Goal: Information Seeking & Learning: Learn about a topic

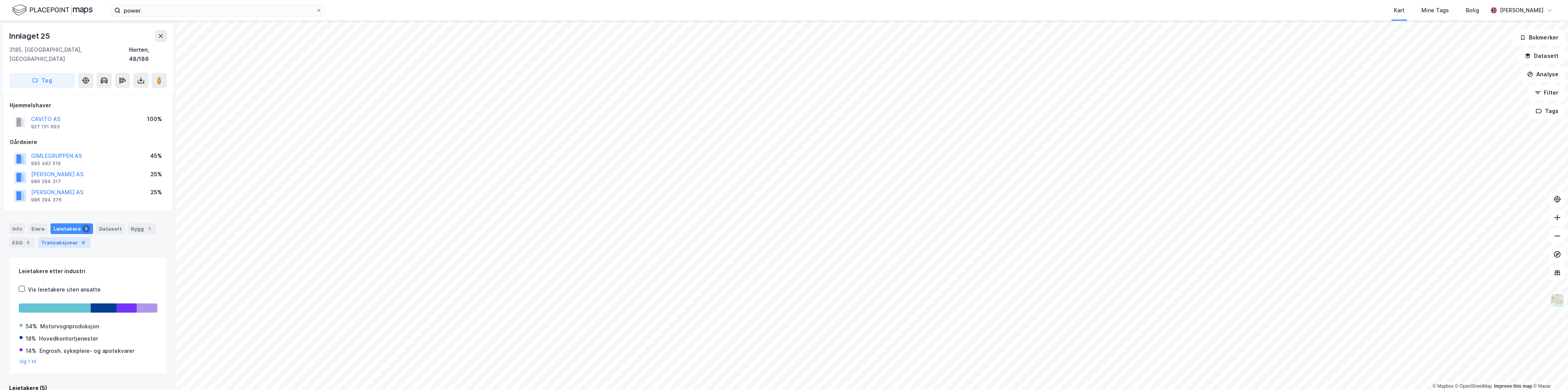
click at [44, 237] on div "Transaksjoner 6" at bounding box center [64, 243] width 52 height 11
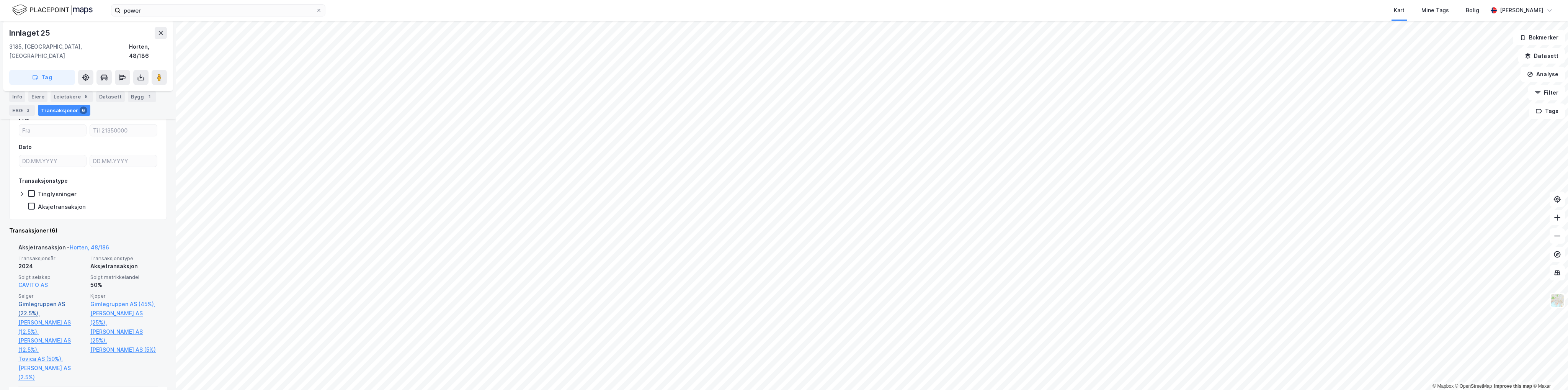
scroll to position [191, 0]
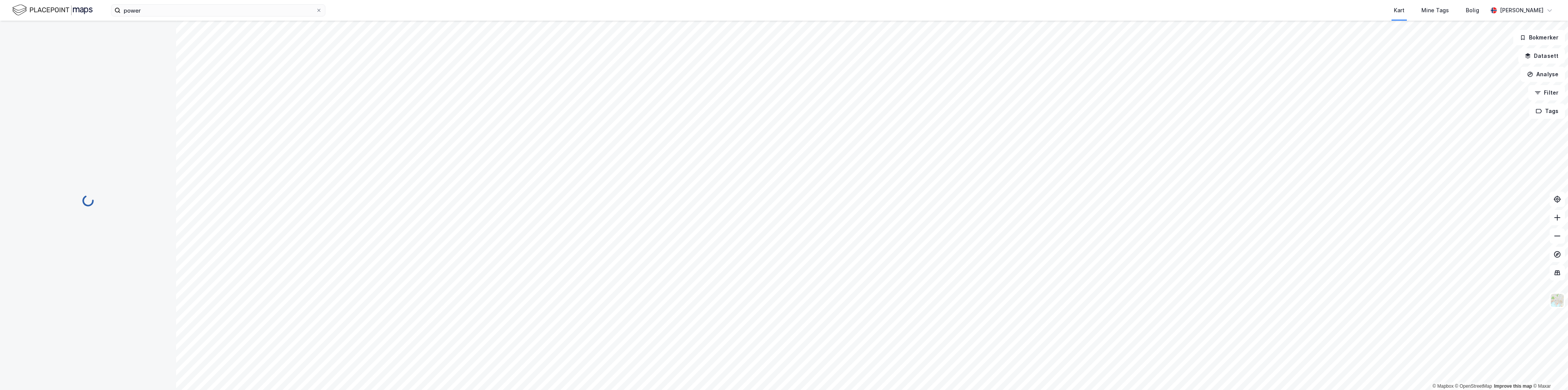
scroll to position [1, 0]
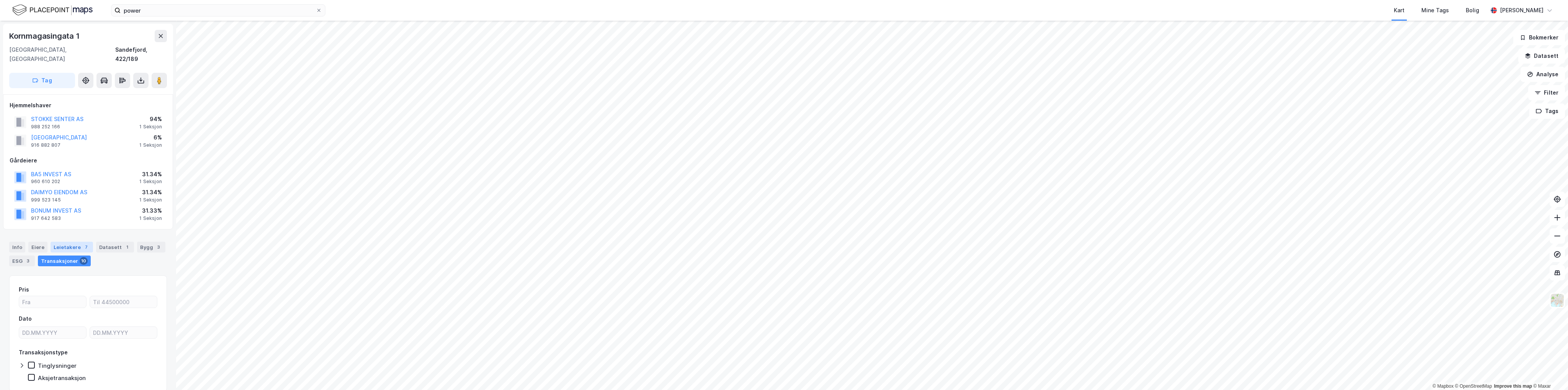
click at [60, 242] on div "Leietakere 7" at bounding box center [72, 247] width 43 height 11
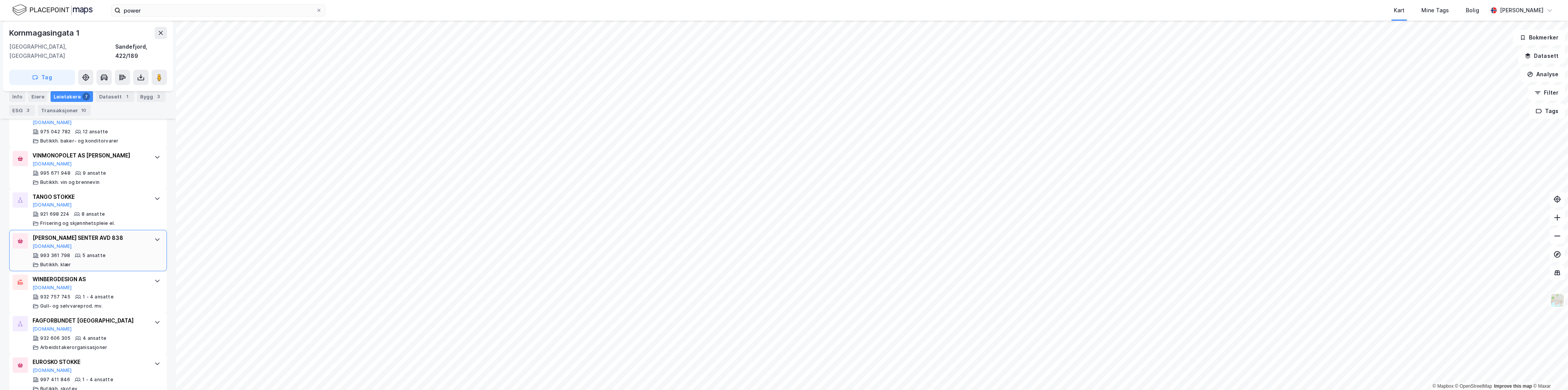
scroll to position [322, 0]
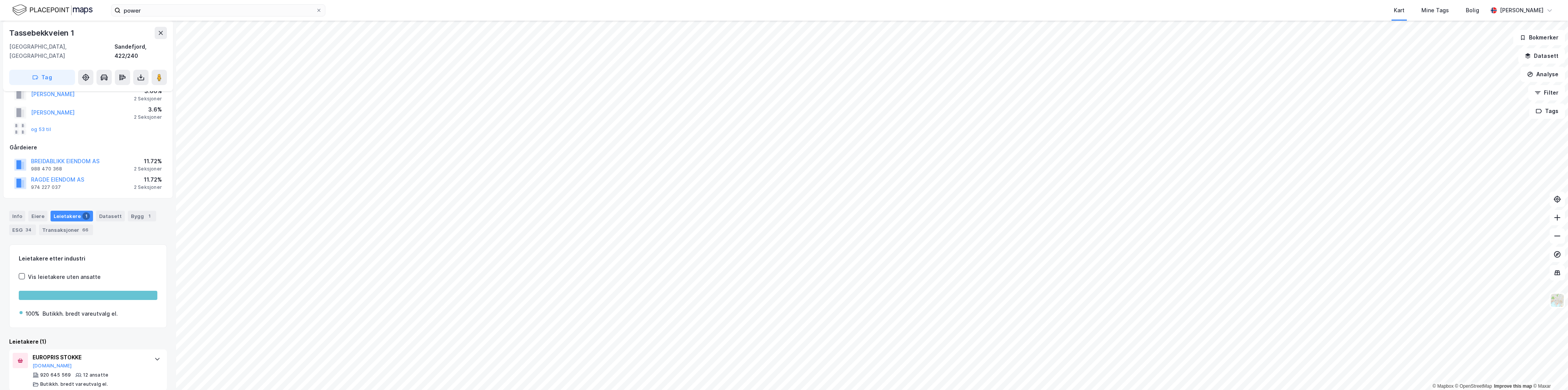
scroll to position [47, 0]
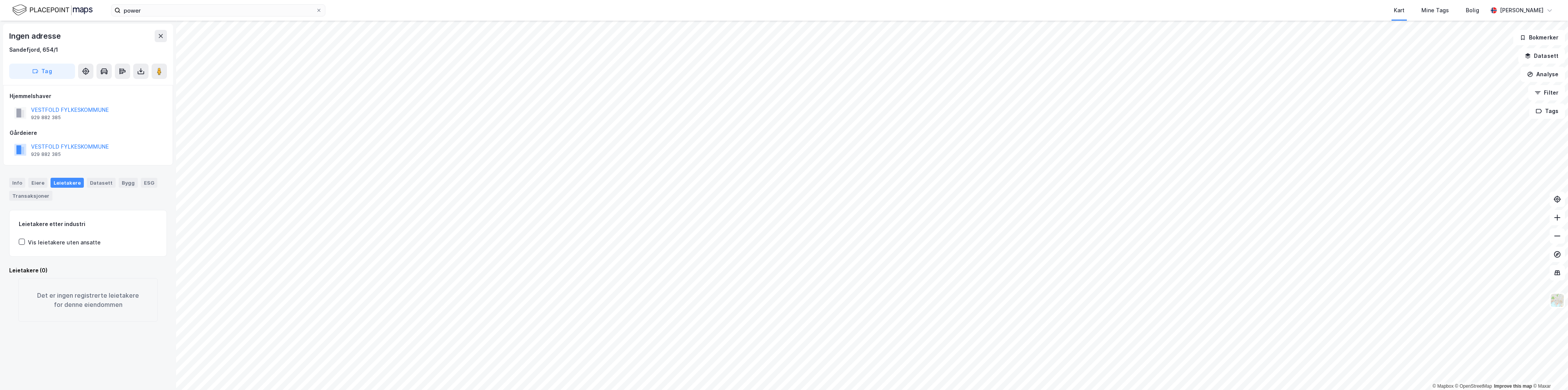
click at [771, 390] on html "power Kart Mine Tags Bolig [PERSON_NAME] © Mapbox © OpenStreetMap Improve this …" at bounding box center [784, 195] width 1568 height 390
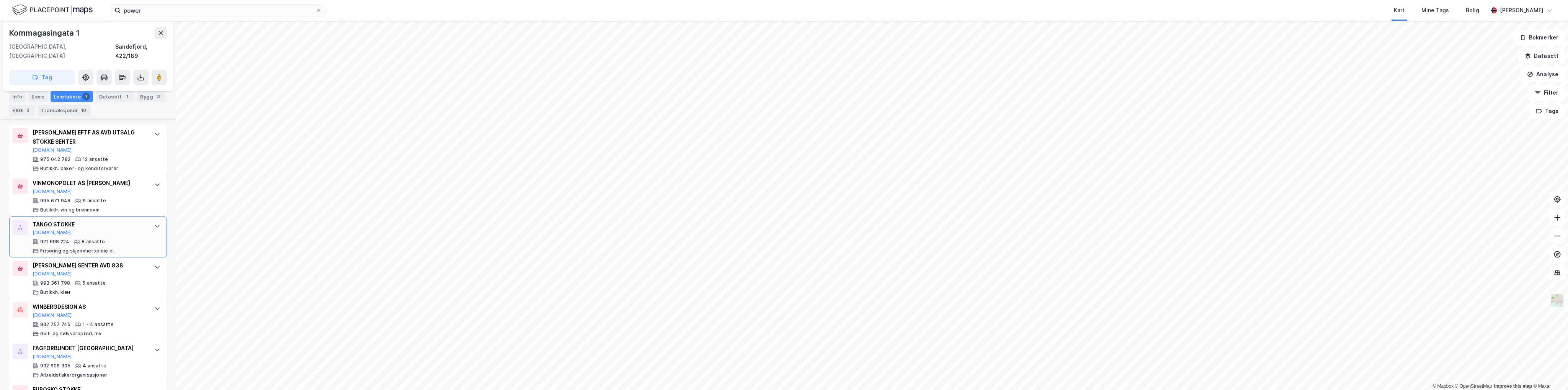
scroll to position [322, 0]
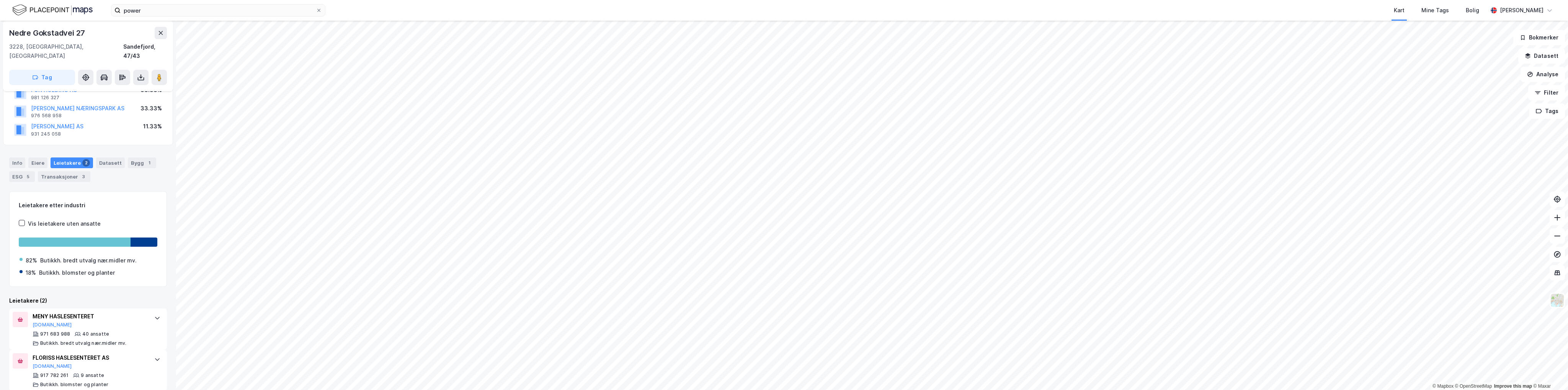
scroll to position [66, 0]
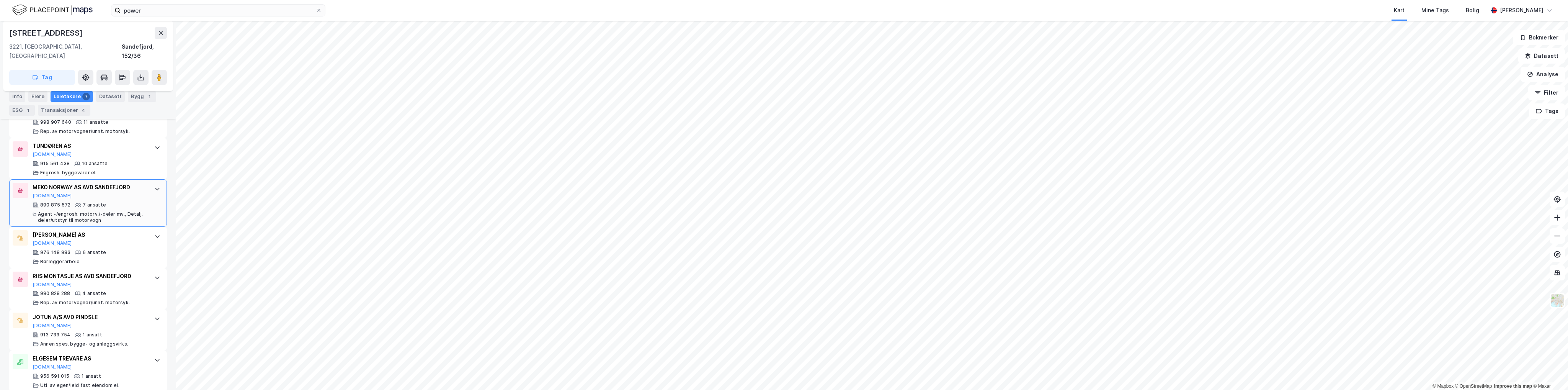
scroll to position [264, 0]
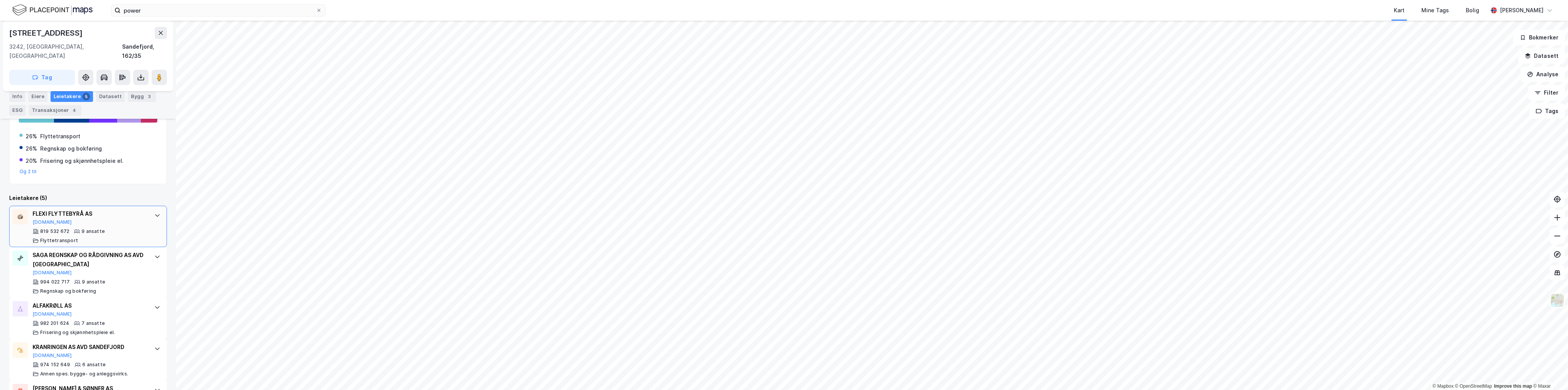
scroll to position [185, 0]
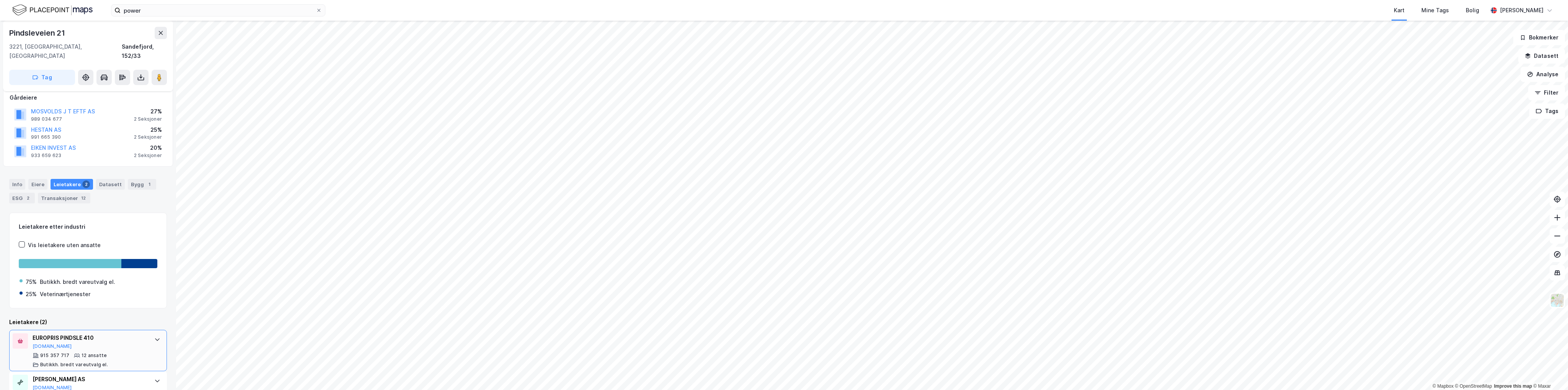
scroll to position [66, 0]
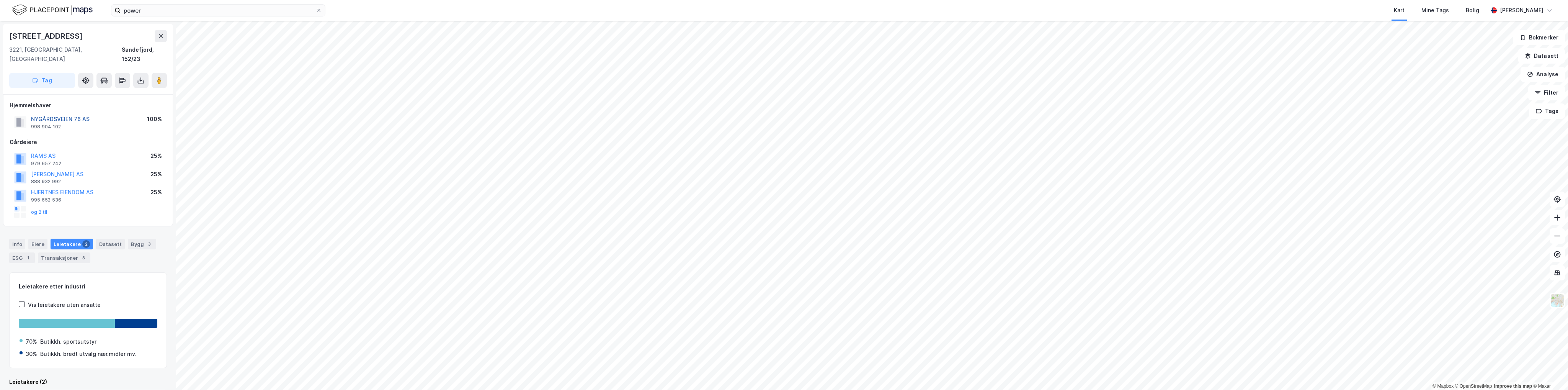
click at [0, 0] on button "NYGÅRDSVEIEN 76 AS" at bounding box center [0, 0] width 0 height 0
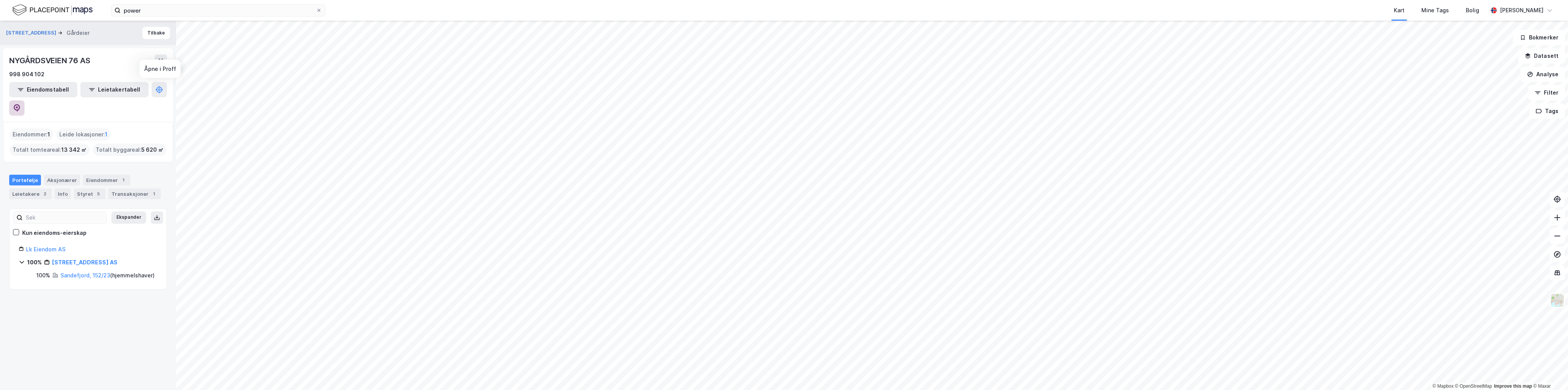
click at [24, 101] on button at bounding box center [16, 108] width 15 height 15
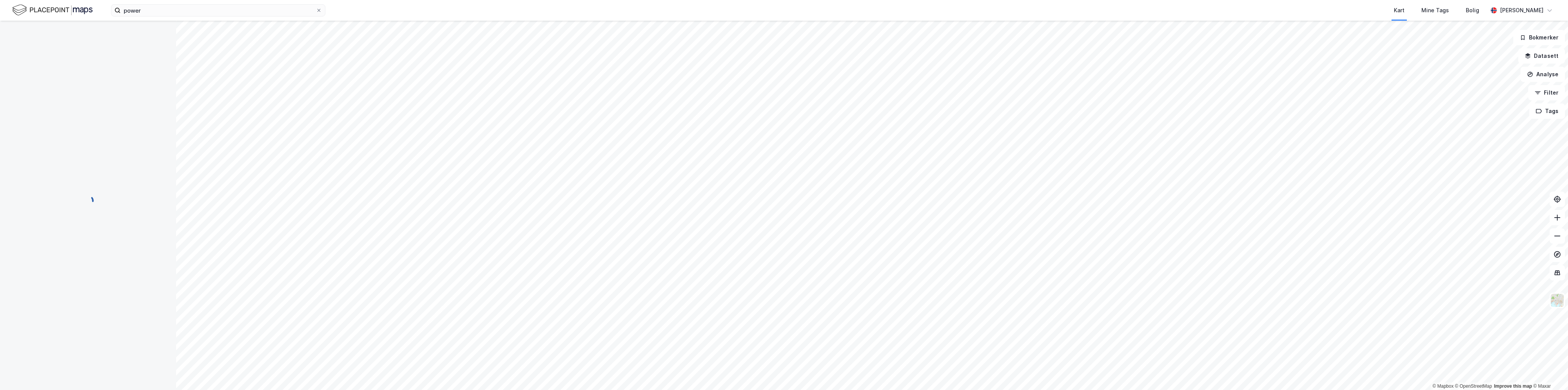
scroll to position [1, 0]
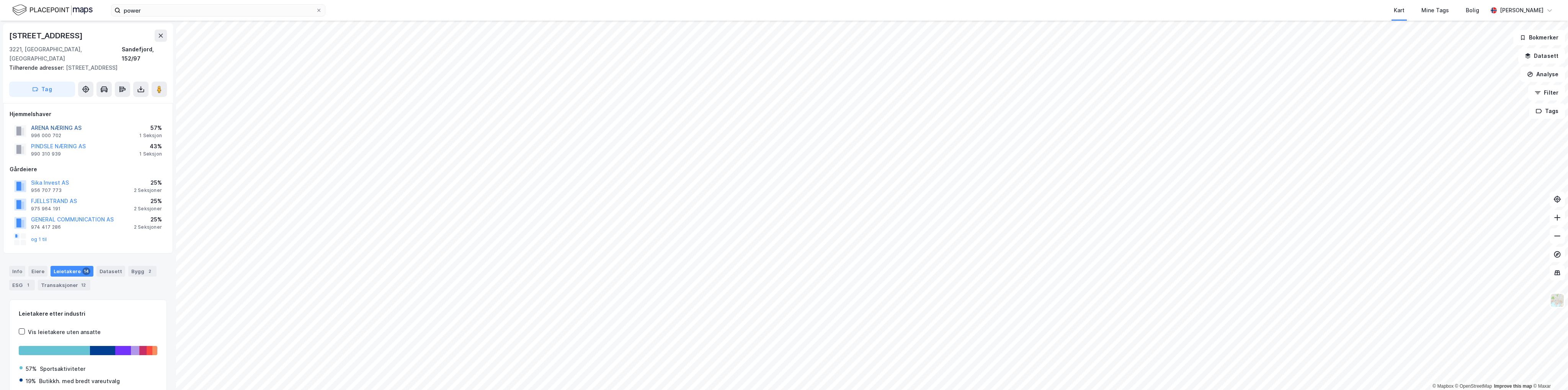
click at [0, 0] on button "ARENA NÆRING AS" at bounding box center [0, 0] width 0 height 0
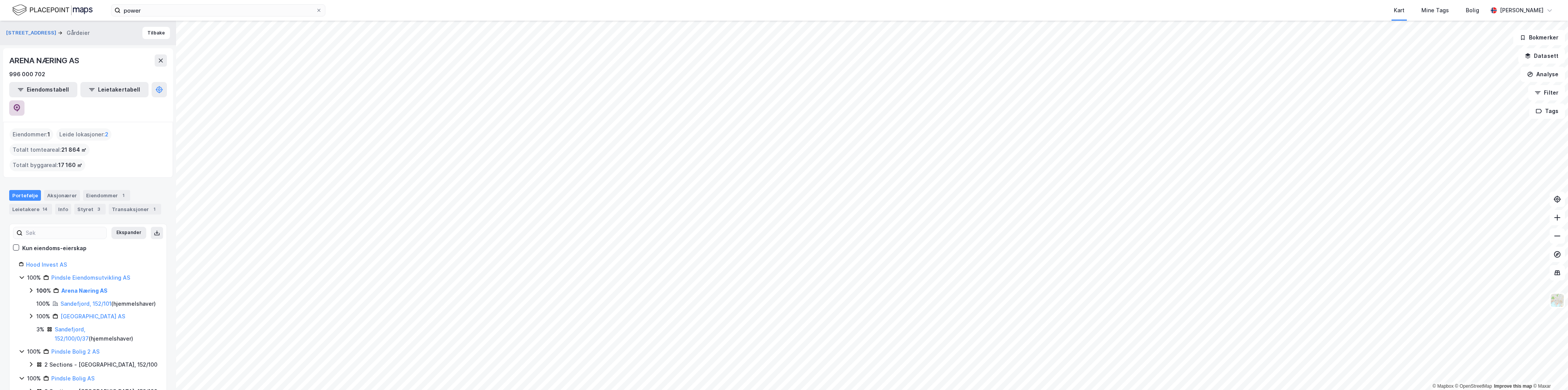
click at [21, 104] on icon at bounding box center [16, 108] width 8 height 8
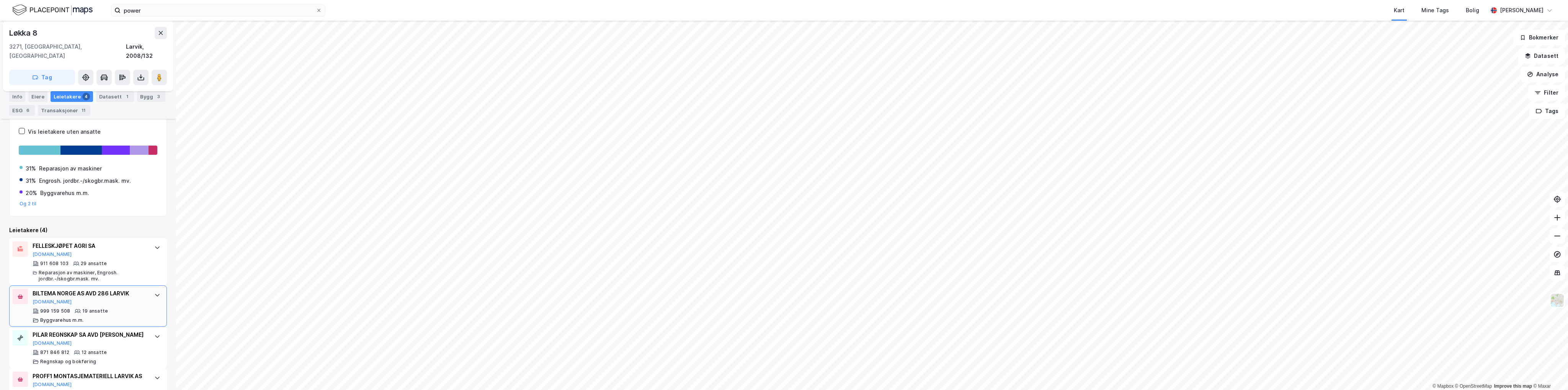
scroll to position [167, 0]
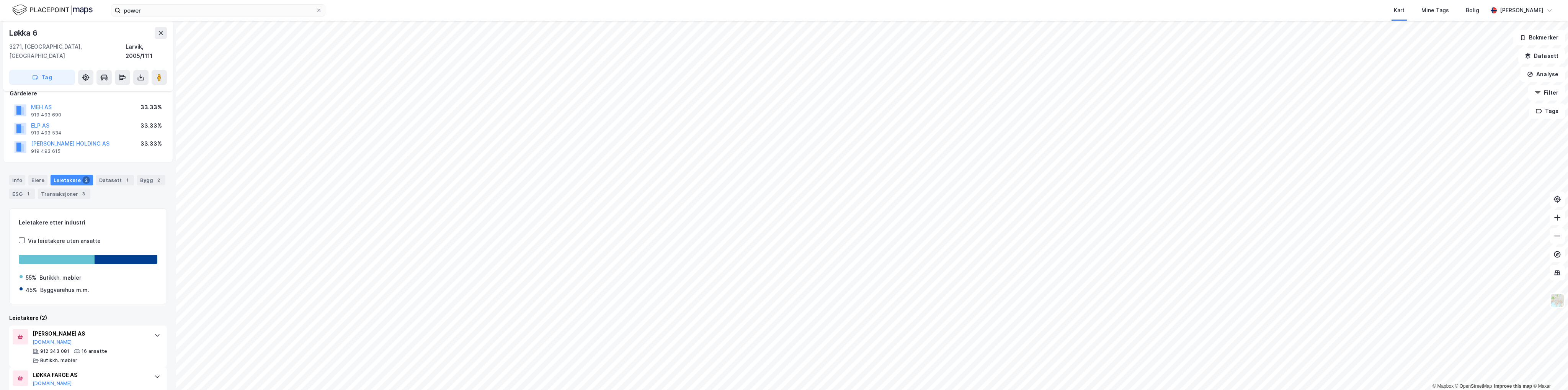
scroll to position [66, 0]
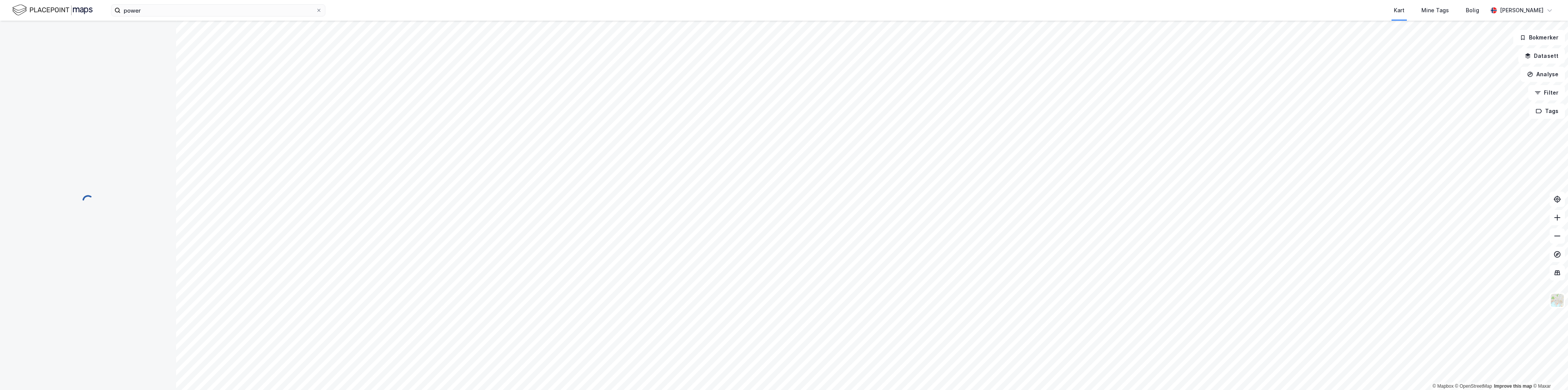
scroll to position [24, 0]
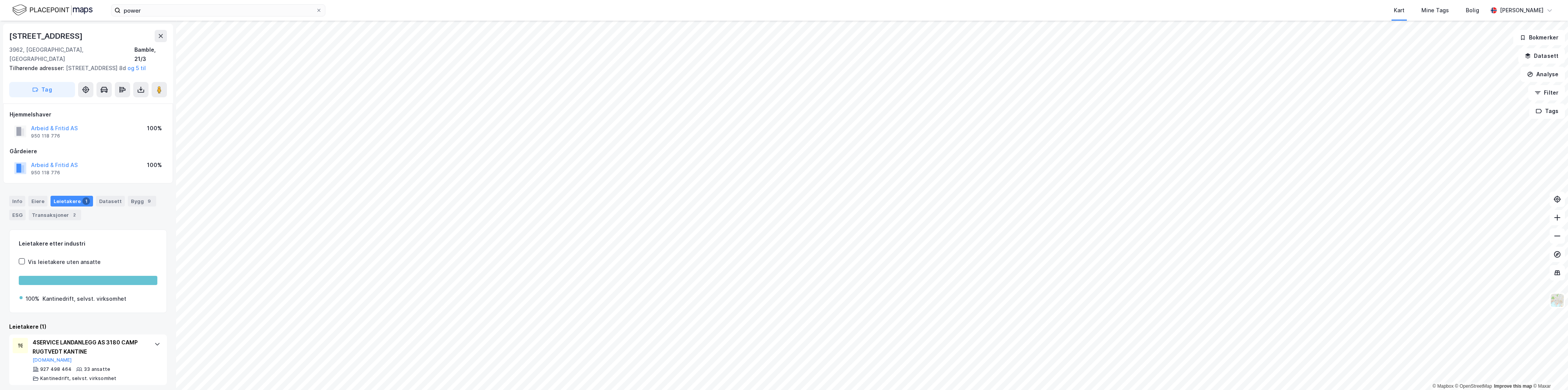
click at [766, 390] on html "power Kart Mine Tags Bolig [PERSON_NAME] © Mapbox © OpenStreetMap Improve this …" at bounding box center [784, 195] width 1568 height 390
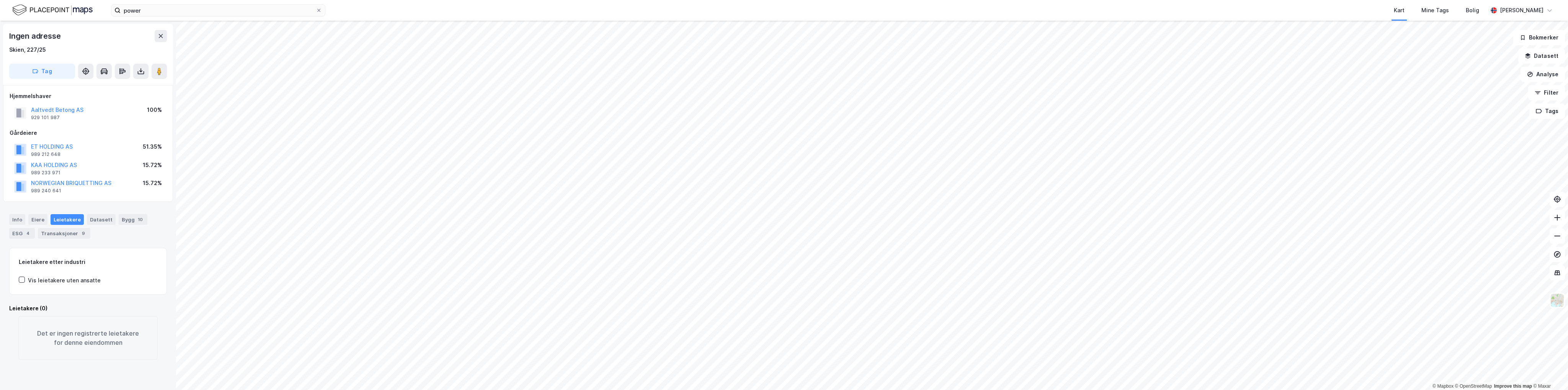
click at [613, 390] on html "power Kart Mine Tags Bolig [PERSON_NAME] © Mapbox © OpenStreetMap Improve this …" at bounding box center [784, 195] width 1568 height 390
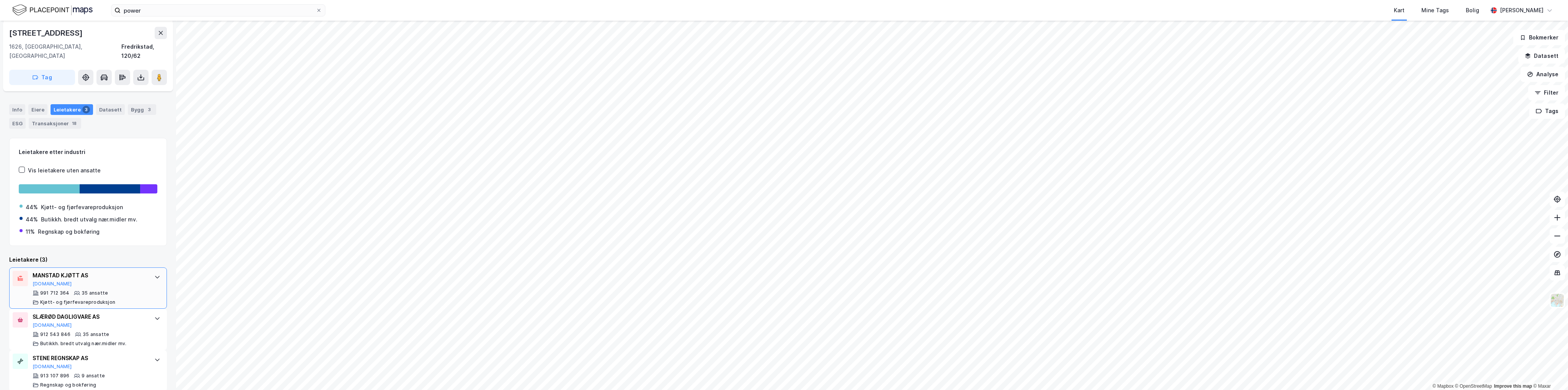
scroll to position [154, 0]
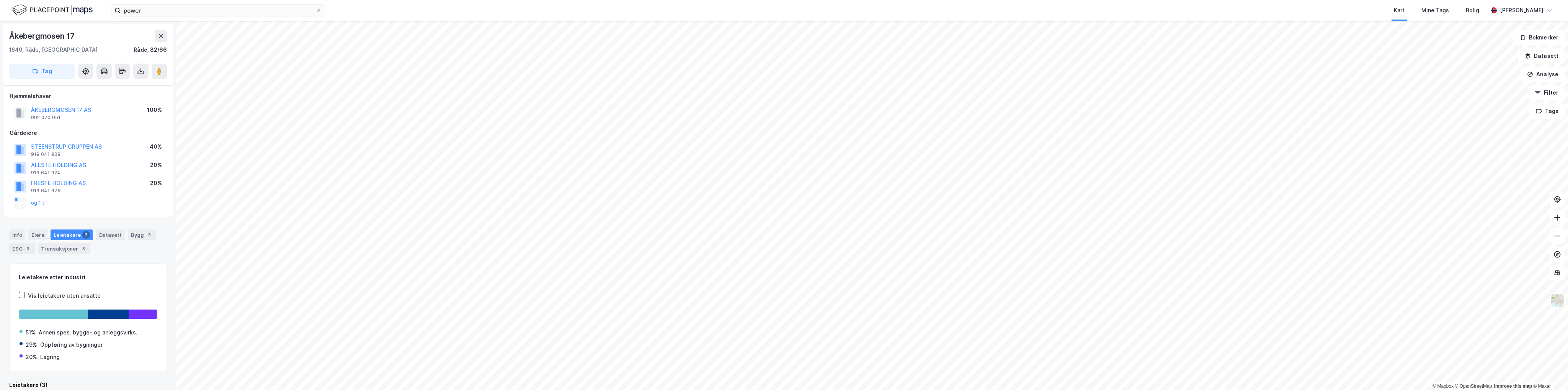
scroll to position [12, 0]
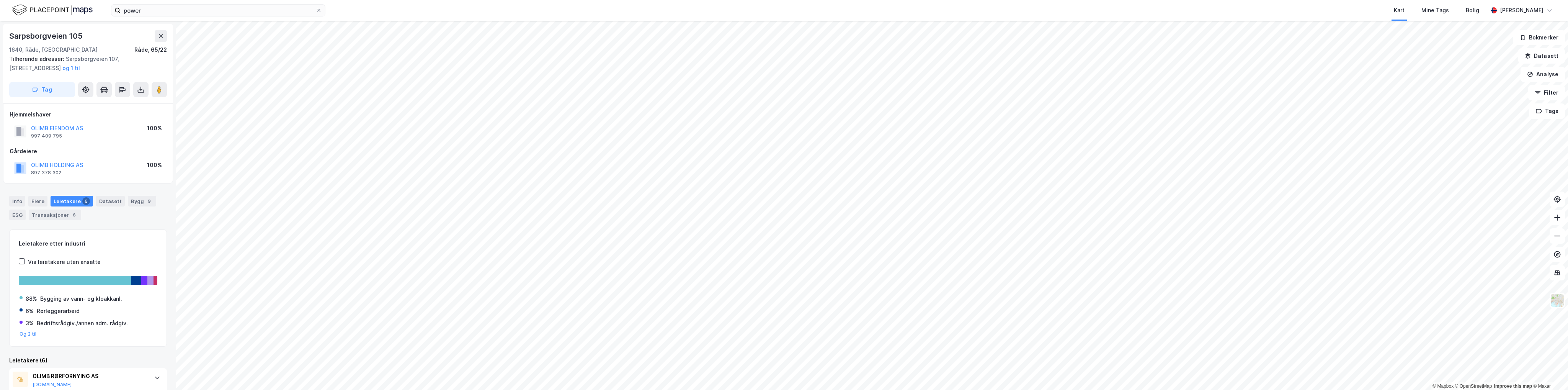
click at [464, 390] on html "power Kart Mine Tags Bolig [PERSON_NAME] © Mapbox © OpenStreetMap Improve this …" at bounding box center [784, 195] width 1568 height 390
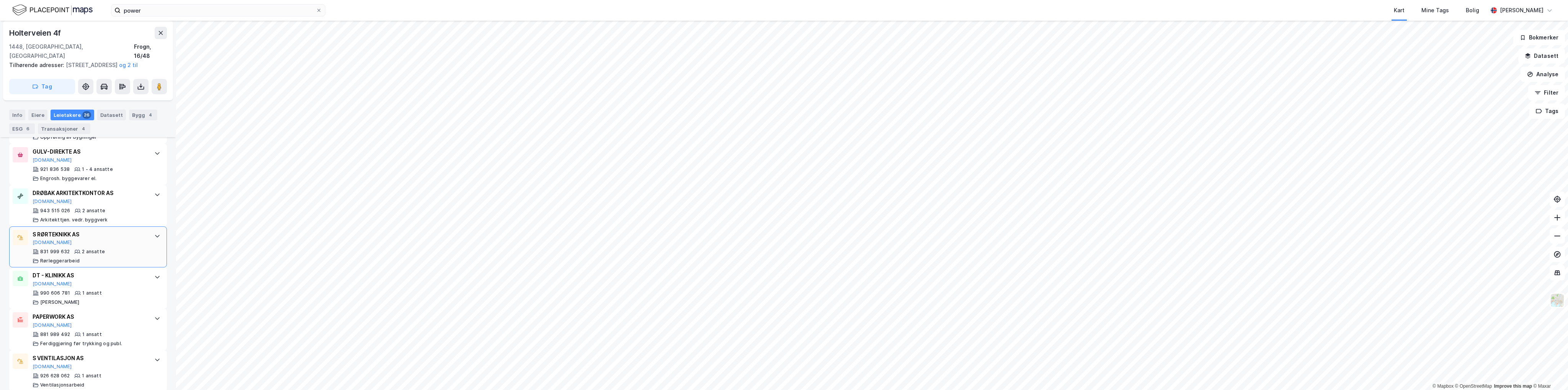
scroll to position [1072, 0]
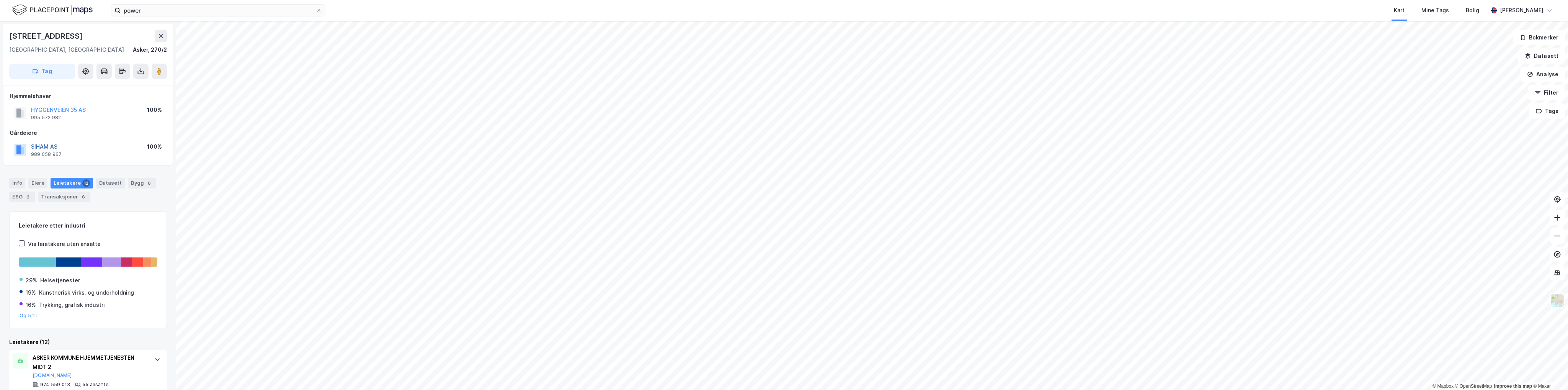
click at [0, 0] on button "SIHAM AS" at bounding box center [0, 0] width 0 height 0
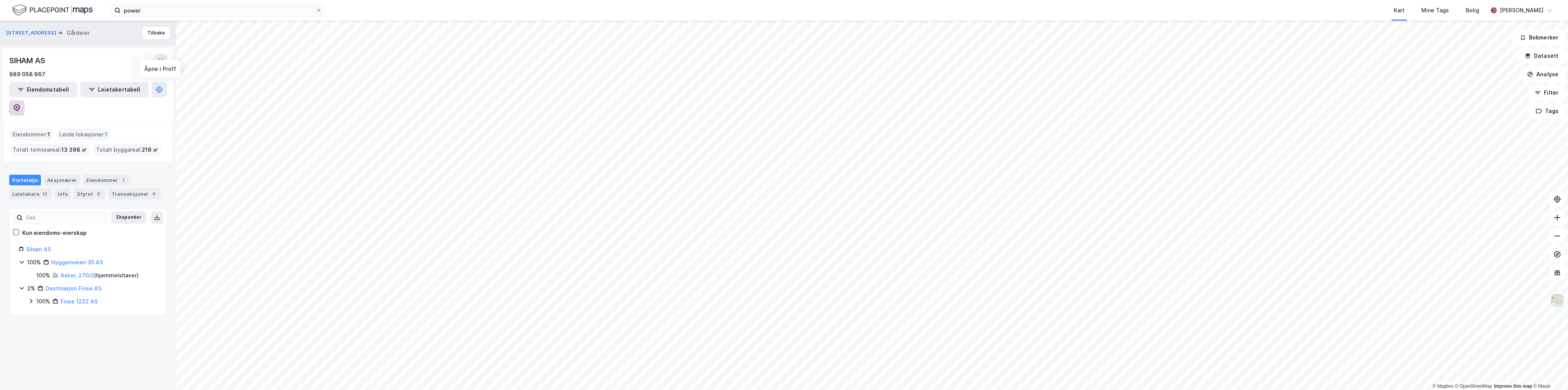
click at [18, 106] on icon at bounding box center [17, 107] width 2 height 2
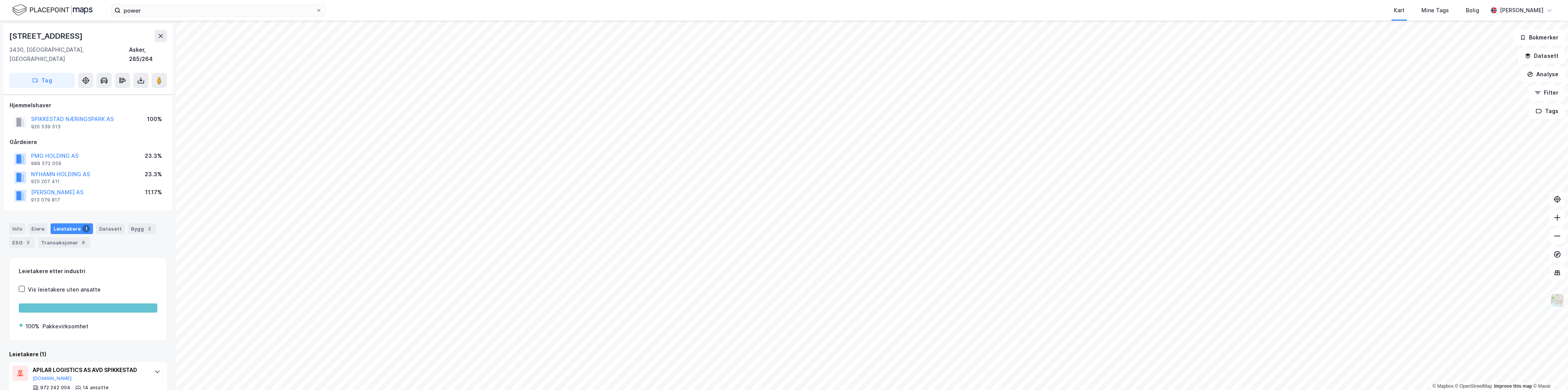
scroll to position [13, 0]
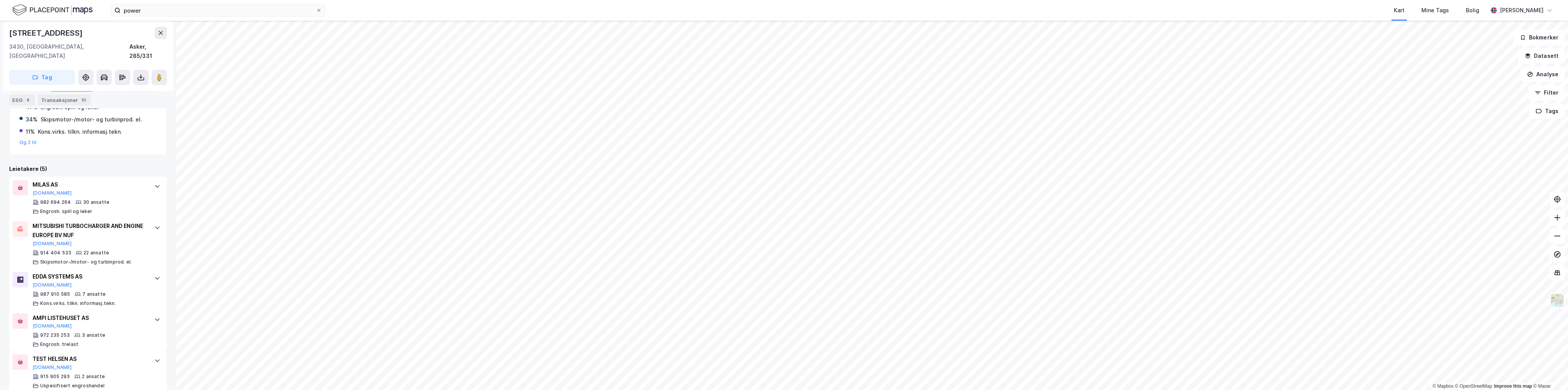
scroll to position [221, 0]
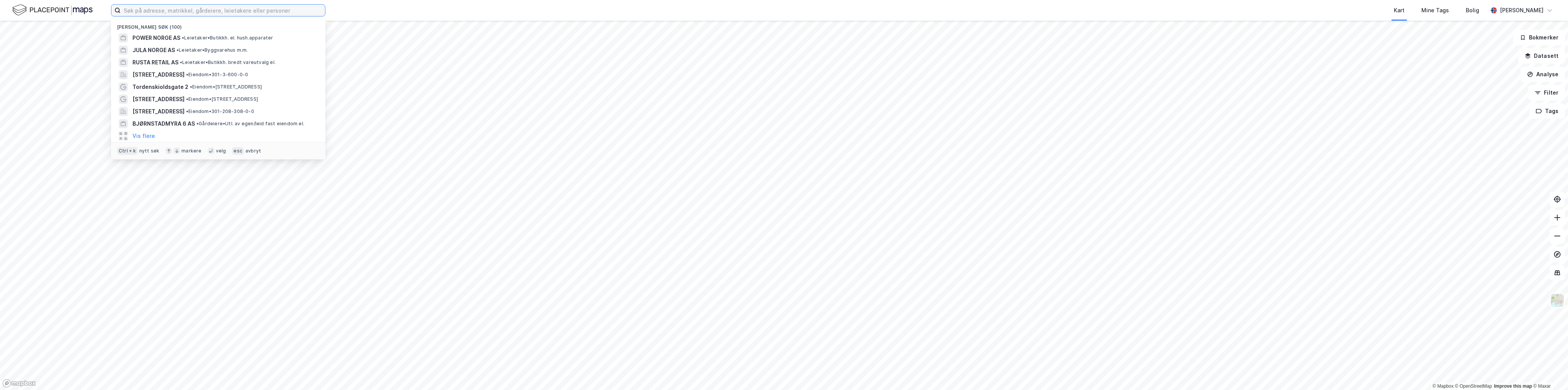
click at [142, 13] on input at bounding box center [223, 10] width 205 height 12
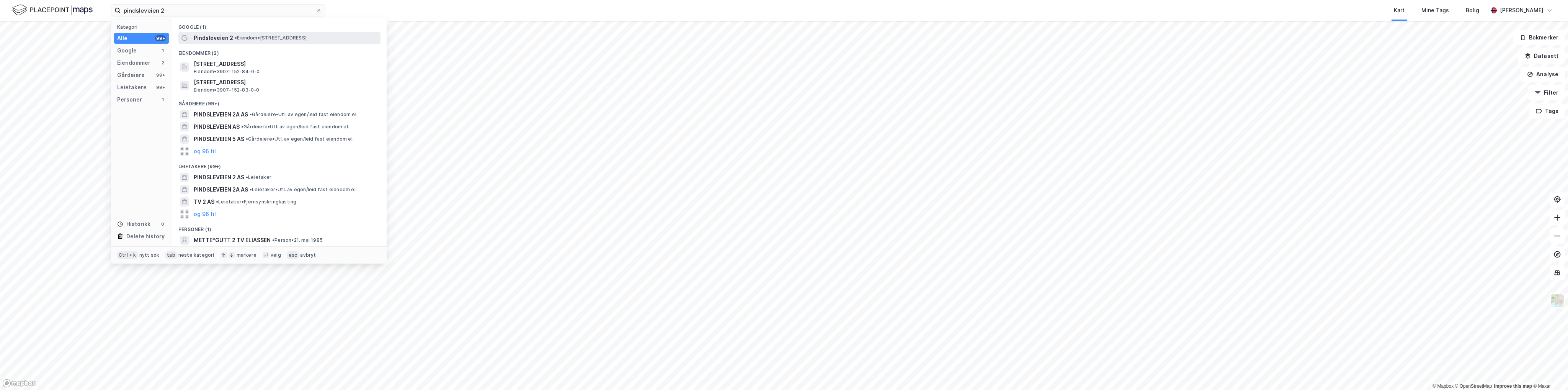
click at [214, 42] on span "Pindsleveien 2" at bounding box center [213, 38] width 40 height 9
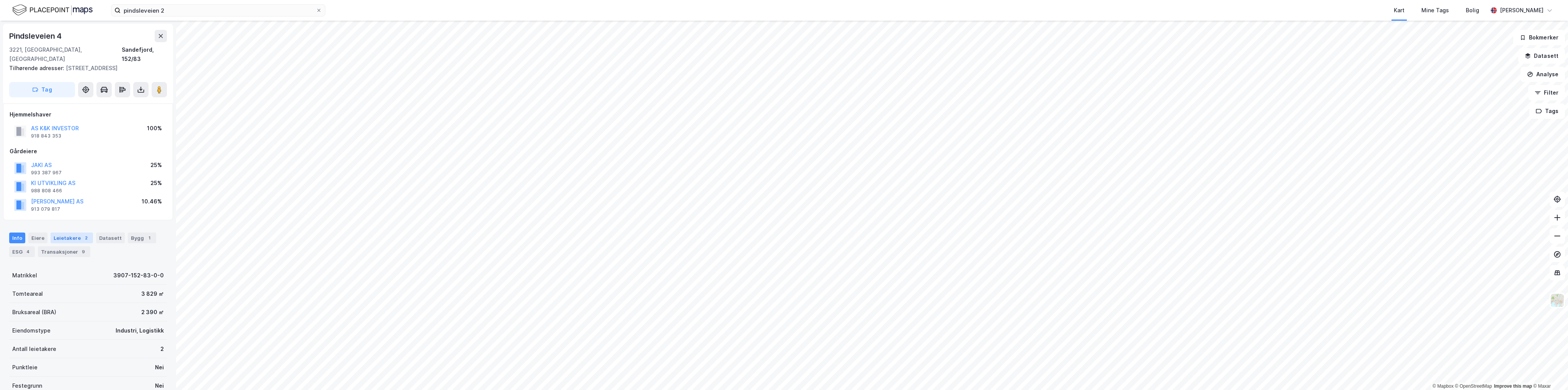
click at [74, 233] on div "Leietakere 2" at bounding box center [72, 238] width 43 height 11
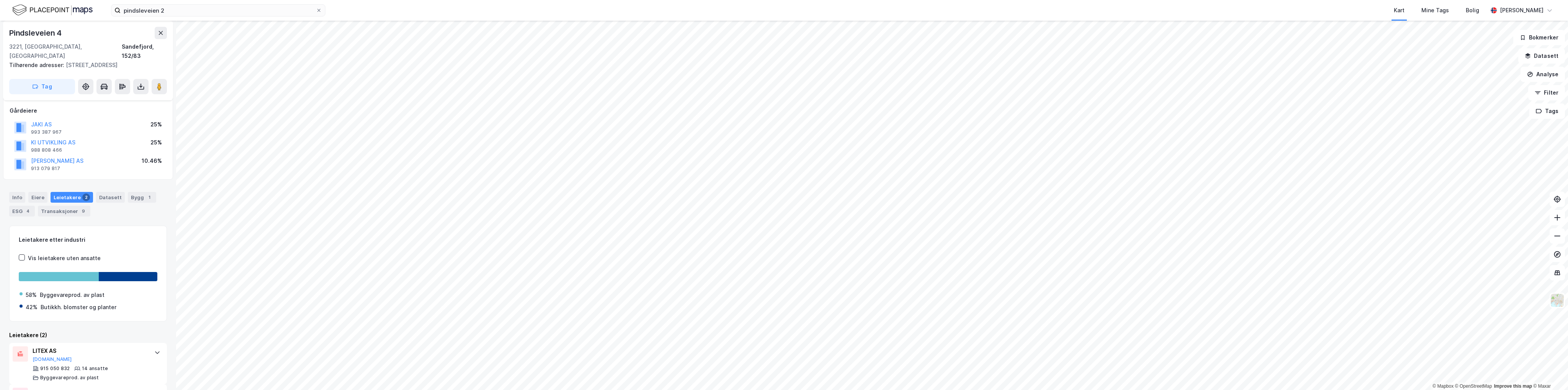
scroll to position [76, 0]
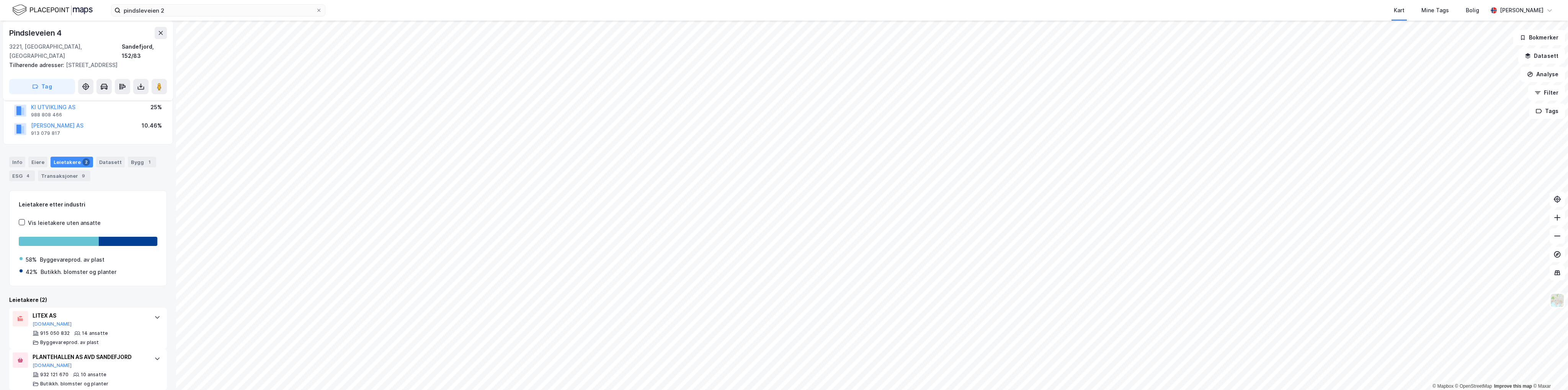
click at [124, 286] on div "Leietakere etter industri Vis leietakere uten ansatte 58% Byggevareprod. av pla…" at bounding box center [88, 291] width 158 height 200
click at [124, 285] on div "Leietakere etter industri Vis leietakere uten ansatte 58% Byggevareprod. av pla…" at bounding box center [88, 291] width 158 height 200
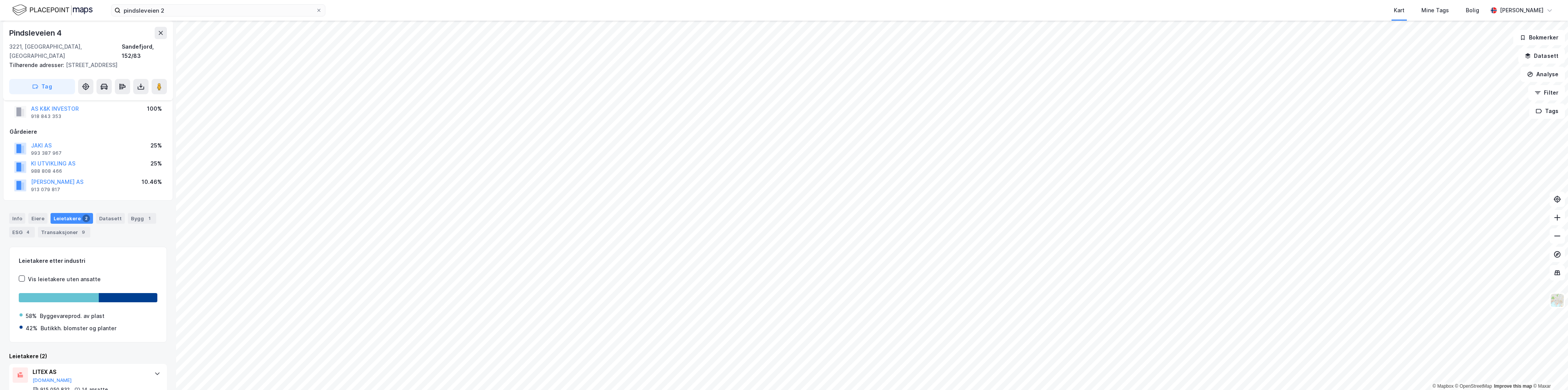
scroll to position [0, 0]
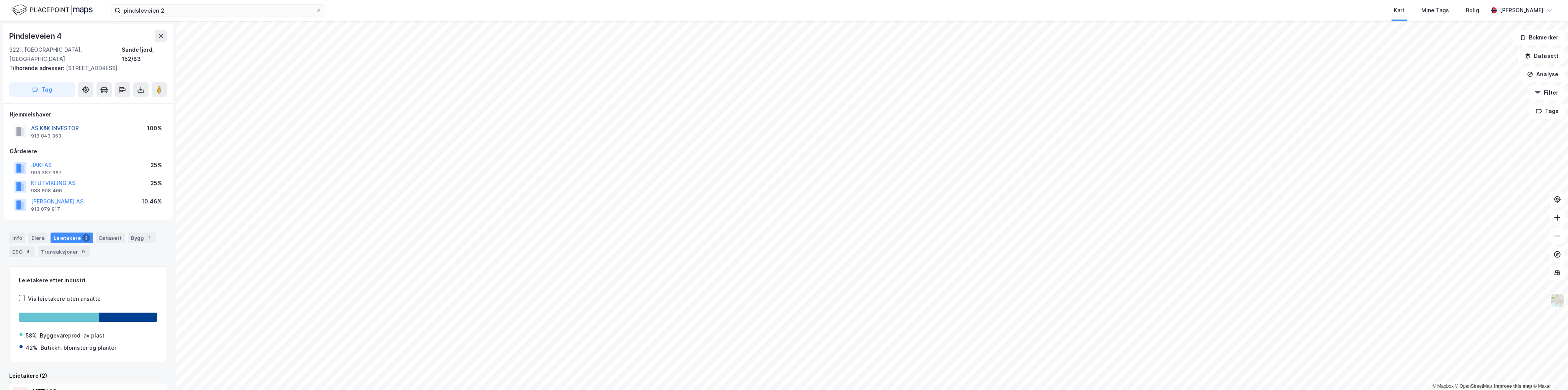
click at [0, 0] on button "AS K&K INVESTOR" at bounding box center [0, 0] width 0 height 0
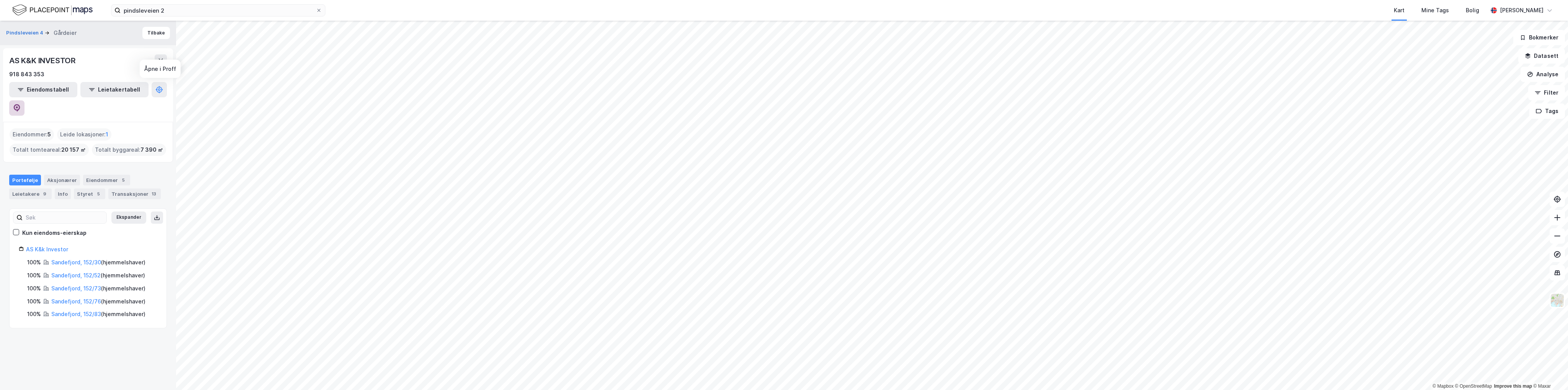
click at [21, 104] on icon at bounding box center [16, 108] width 8 height 8
click at [192, 10] on input "pindsleveien 2" at bounding box center [218, 10] width 195 height 12
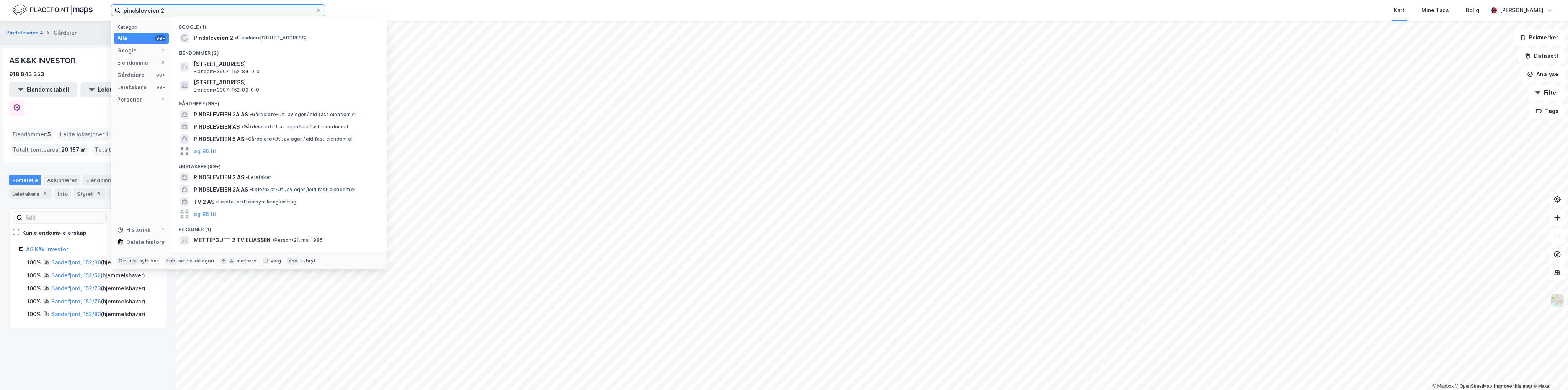
click at [192, 10] on input "pindsleveien 2" at bounding box center [218, 10] width 195 height 12
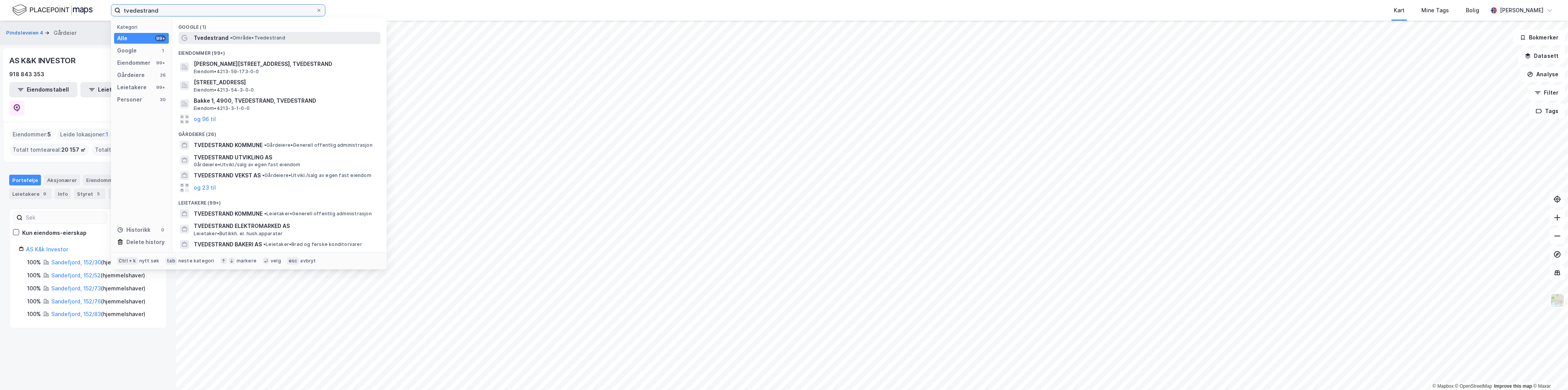
type input "tvedestrand"
click at [237, 39] on span "• Område • Tvedestrand" at bounding box center [257, 38] width 55 height 6
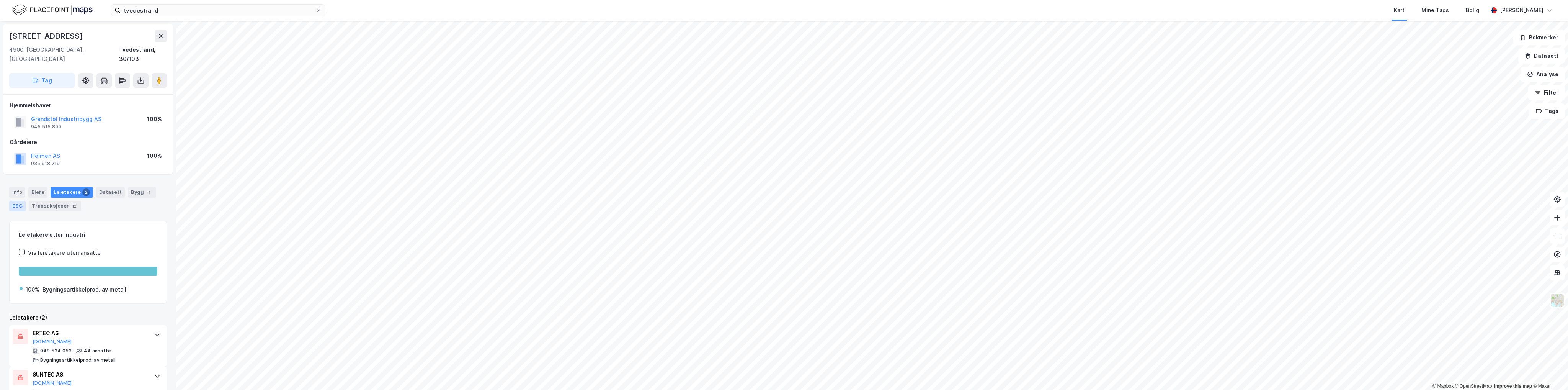
click at [16, 201] on div "ESG" at bounding box center [17, 207] width 16 height 11
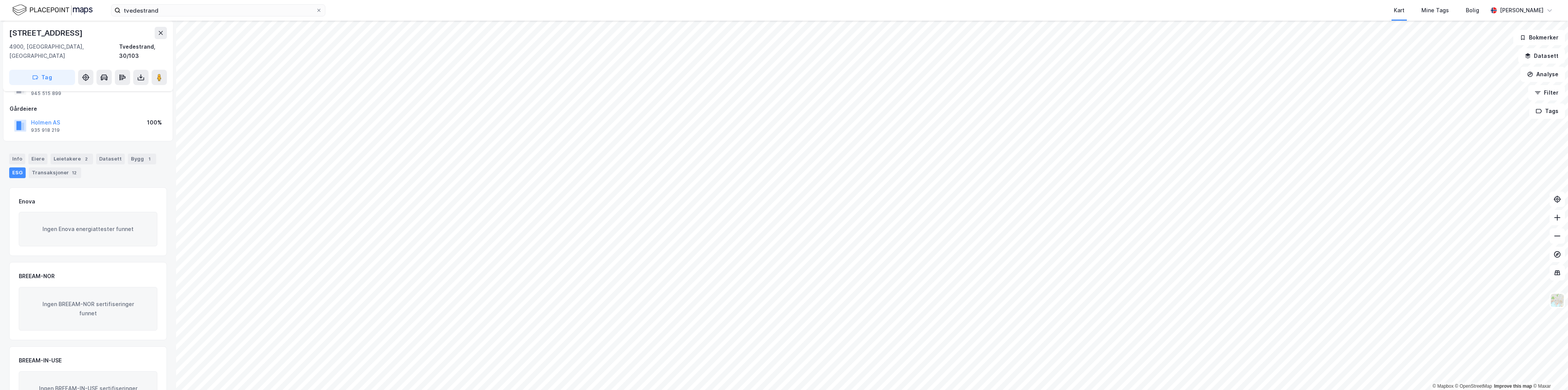
scroll to position [66, 0]
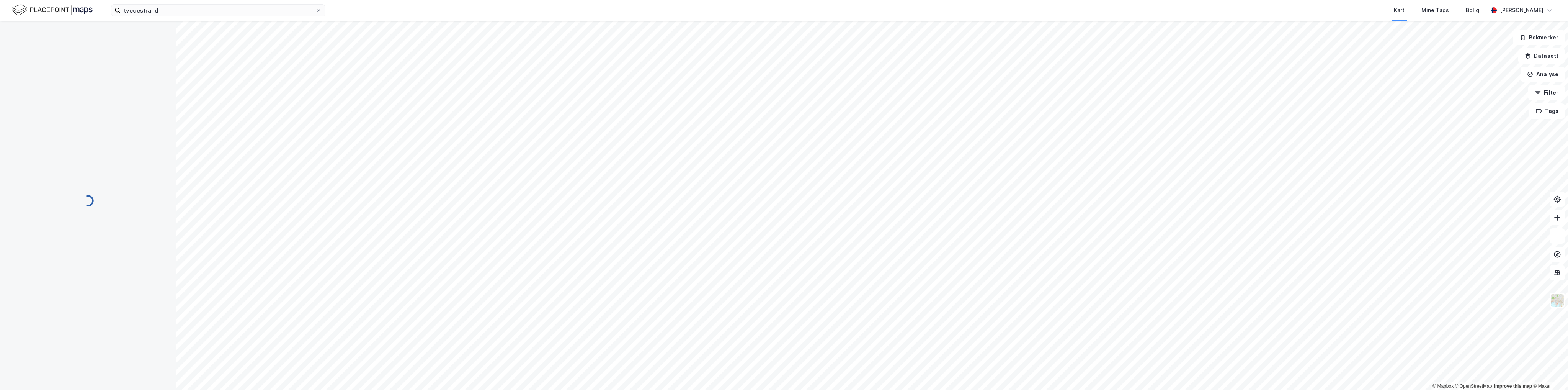
scroll to position [66, 0]
click at [680, 390] on html "tvedestrand Kart Mine Tags Bolig Sondre Hybertsen © Mapbox © OpenStreetMap Impr…" at bounding box center [784, 195] width 1568 height 390
click at [657, 390] on html "tvedestrand Kart Mine Tags Bolig Sondre Hybertsen © Mapbox © OpenStreetMap Impr…" at bounding box center [784, 195] width 1568 height 390
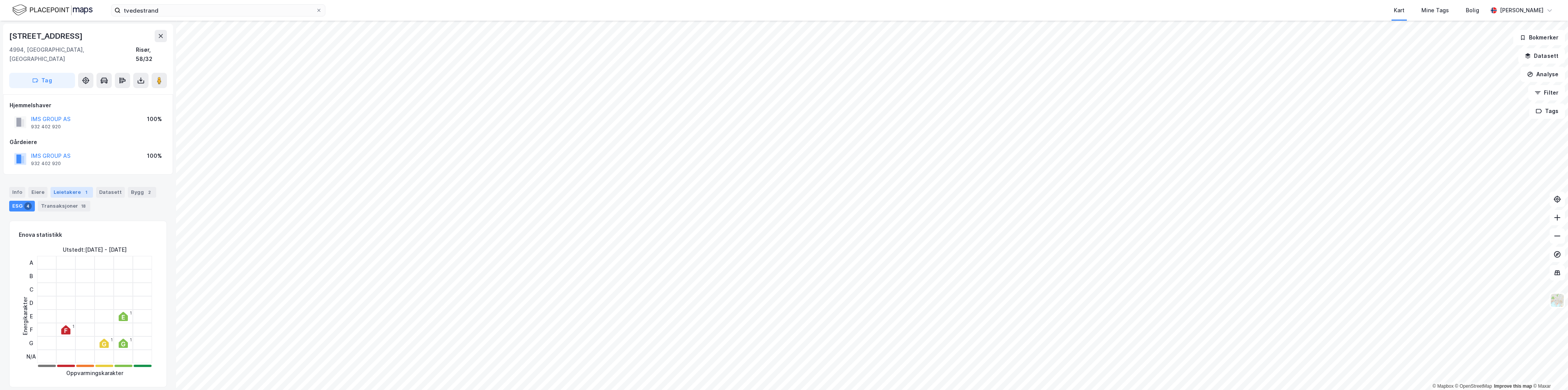
click at [66, 187] on div "Leietakere 1" at bounding box center [72, 193] width 43 height 11
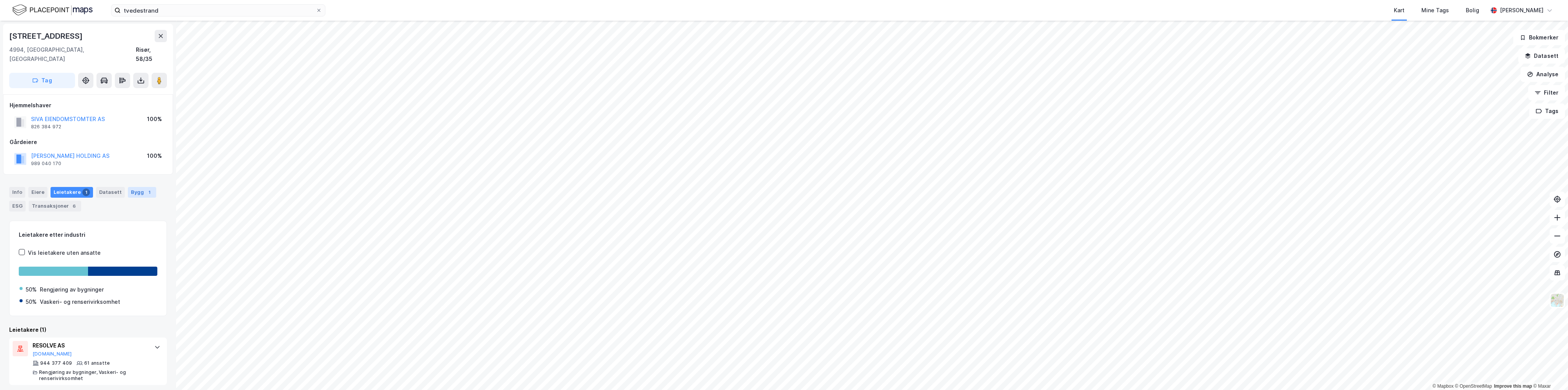
click at [133, 187] on div "Bygg 1" at bounding box center [142, 193] width 29 height 11
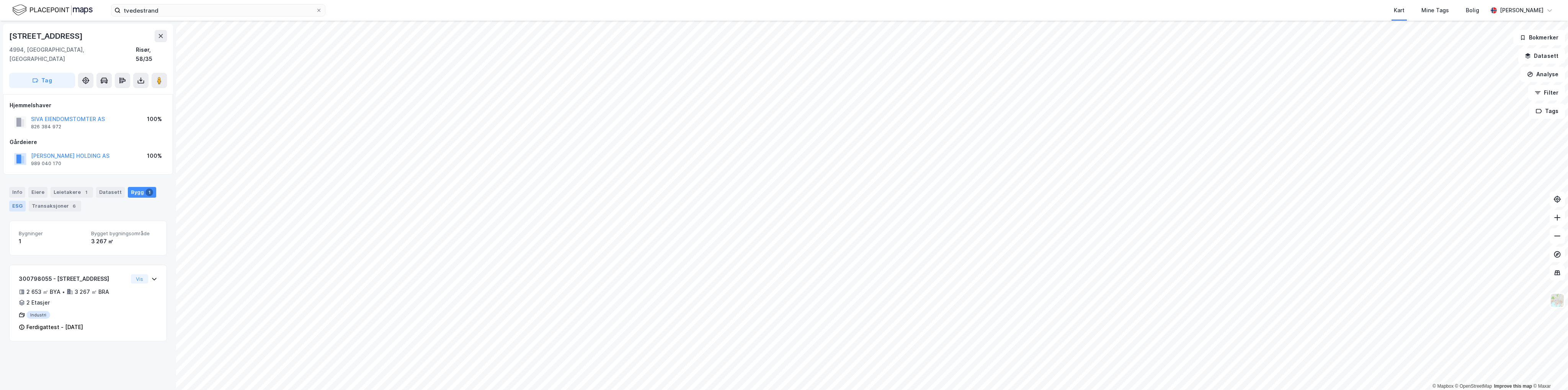
click at [16, 201] on div "ESG" at bounding box center [17, 207] width 16 height 11
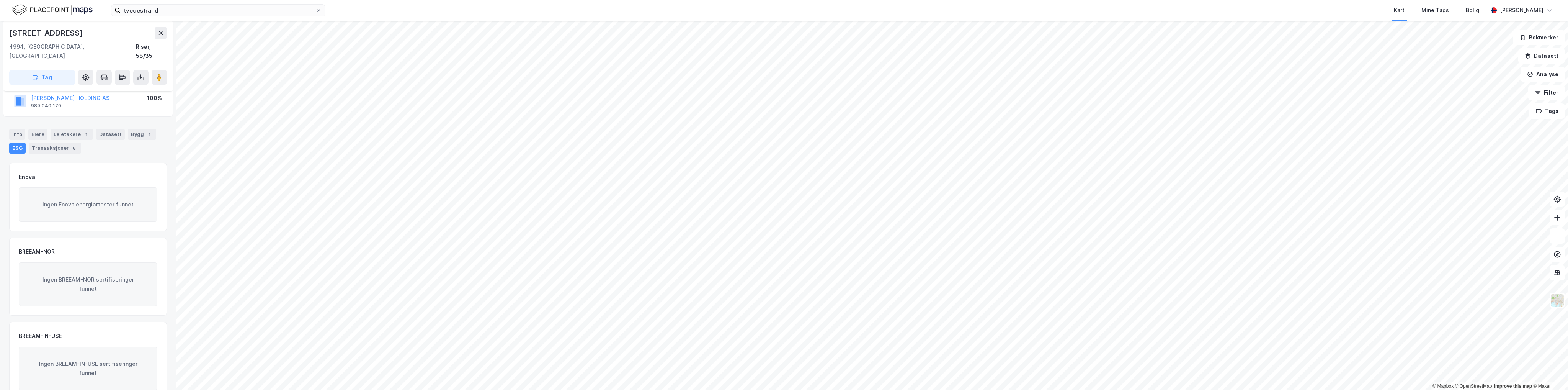
scroll to position [66, 0]
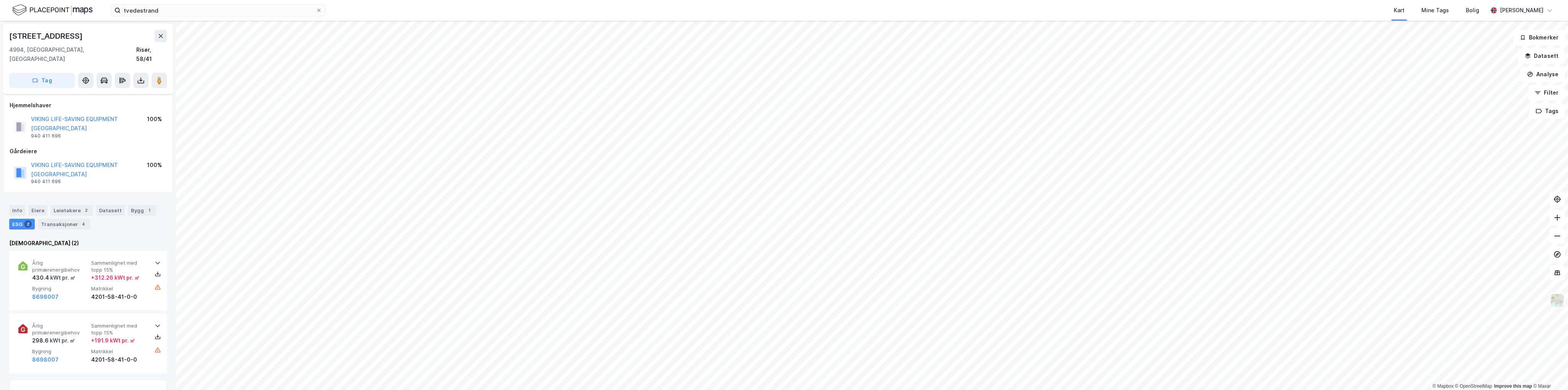
scroll to position [66, 0]
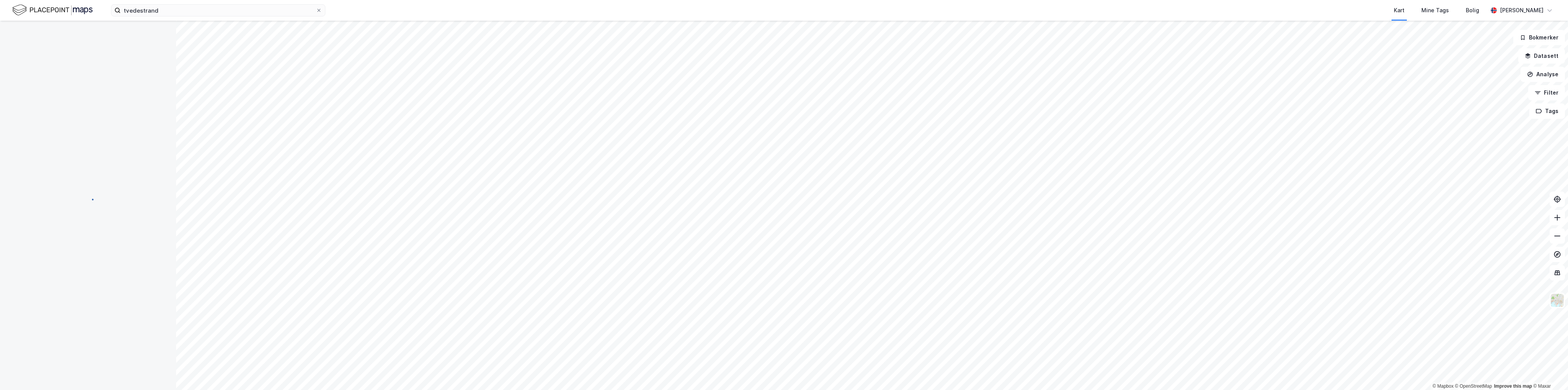
scroll to position [66, 0]
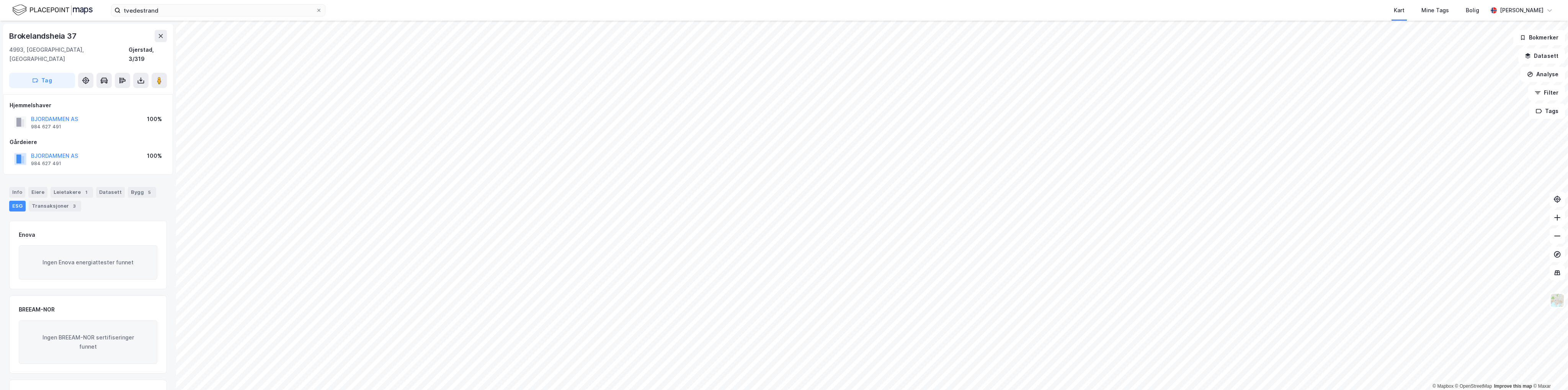
click at [1030, 390] on html "tvedestrand Kart Mine Tags Bolig Sondre Hybertsen © Mapbox © OpenStreetMap Impr…" at bounding box center [784, 195] width 1568 height 390
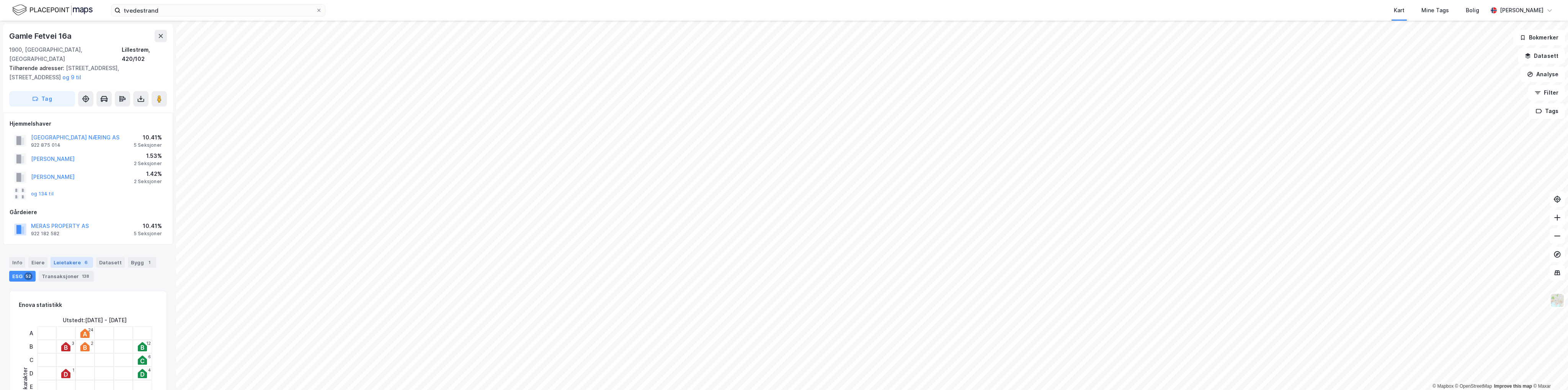
click at [66, 257] on div "Leietakere 6" at bounding box center [72, 263] width 43 height 11
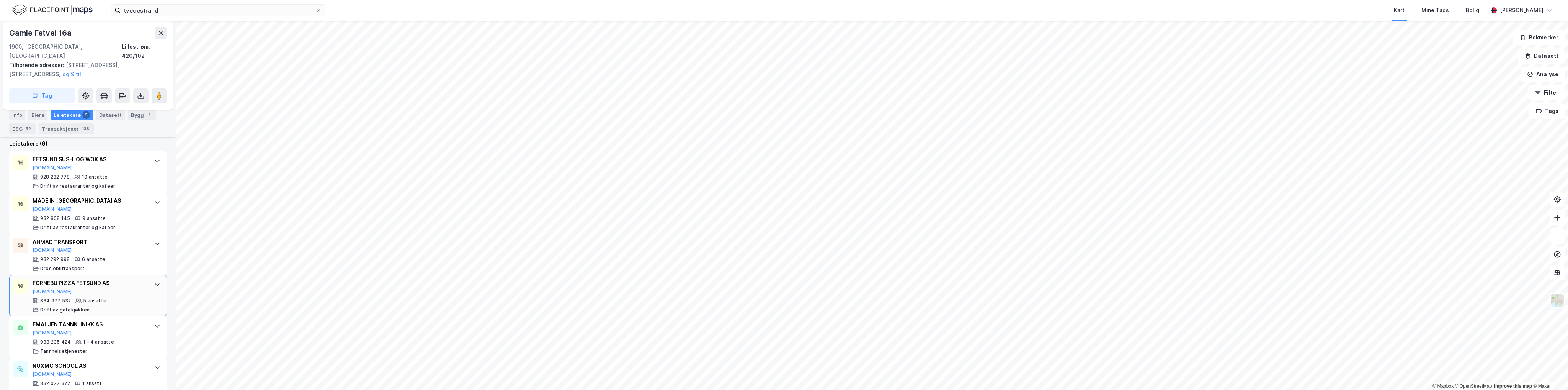
scroll to position [288, 0]
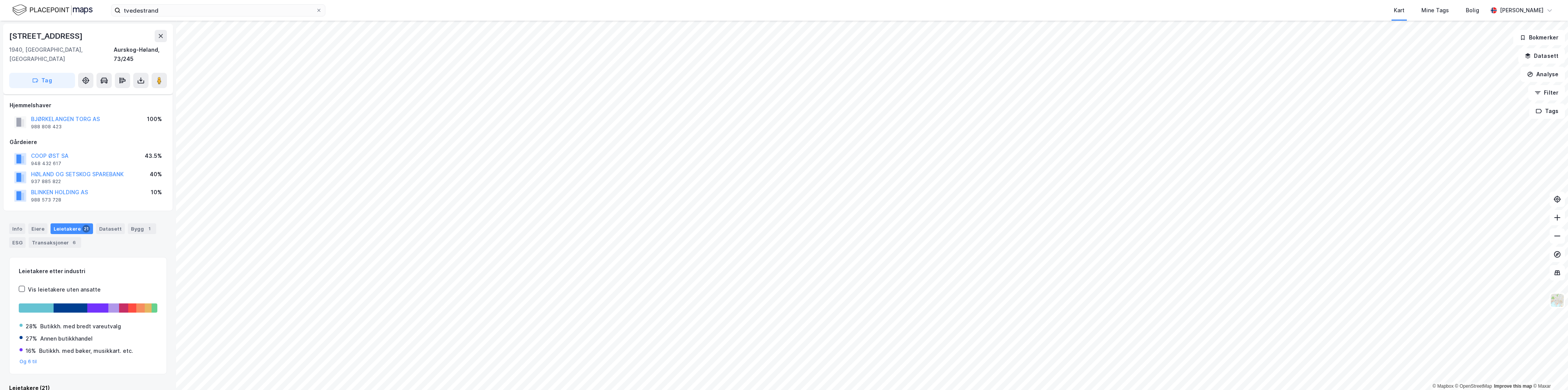
scroll to position [5, 0]
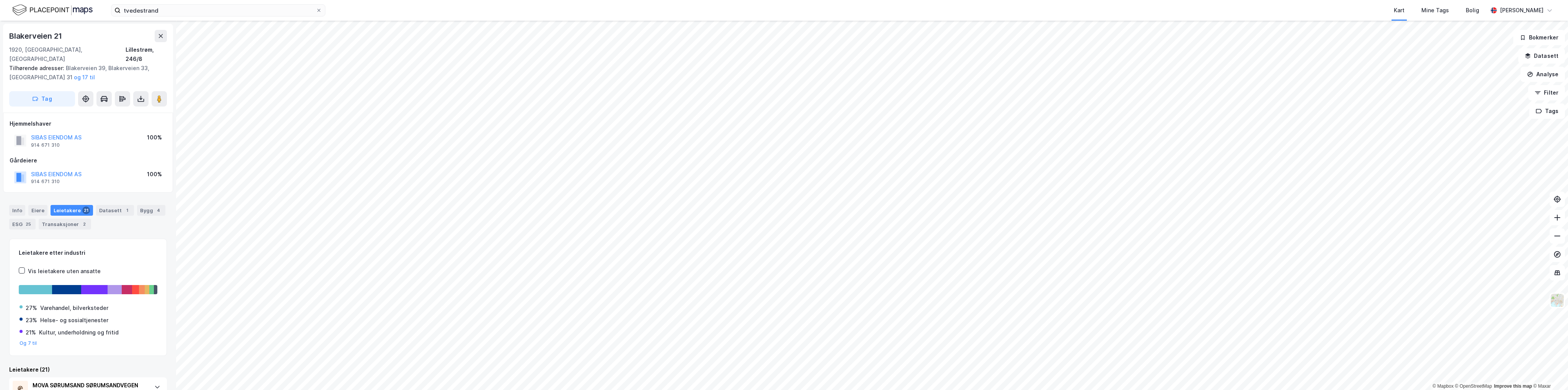
click at [884, 390] on html "tvedestrand Kart Mine Tags Bolig Sondre Hybertsen © Mapbox © OpenStreetMap Impr…" at bounding box center [784, 195] width 1568 height 390
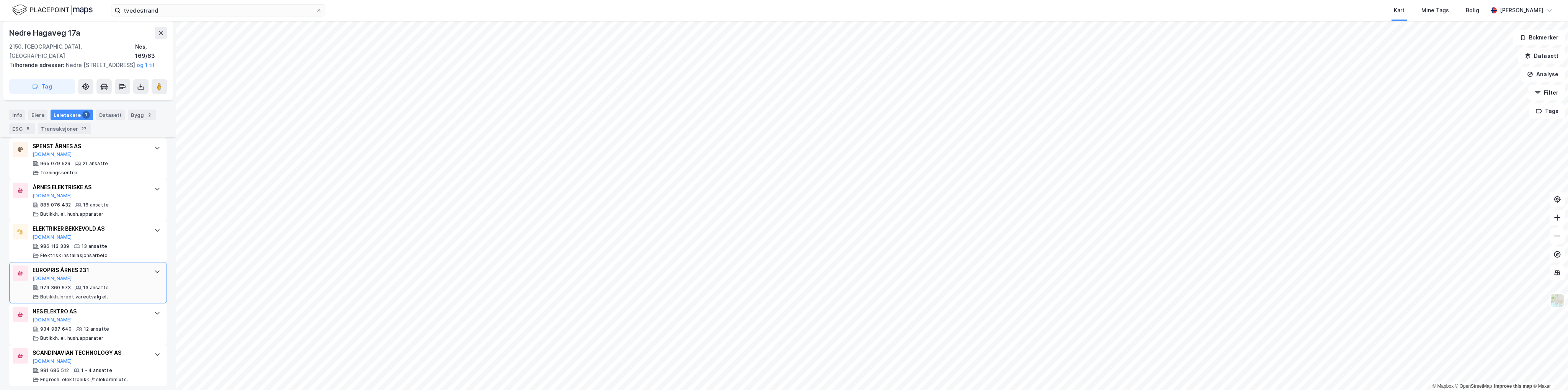
scroll to position [381, 0]
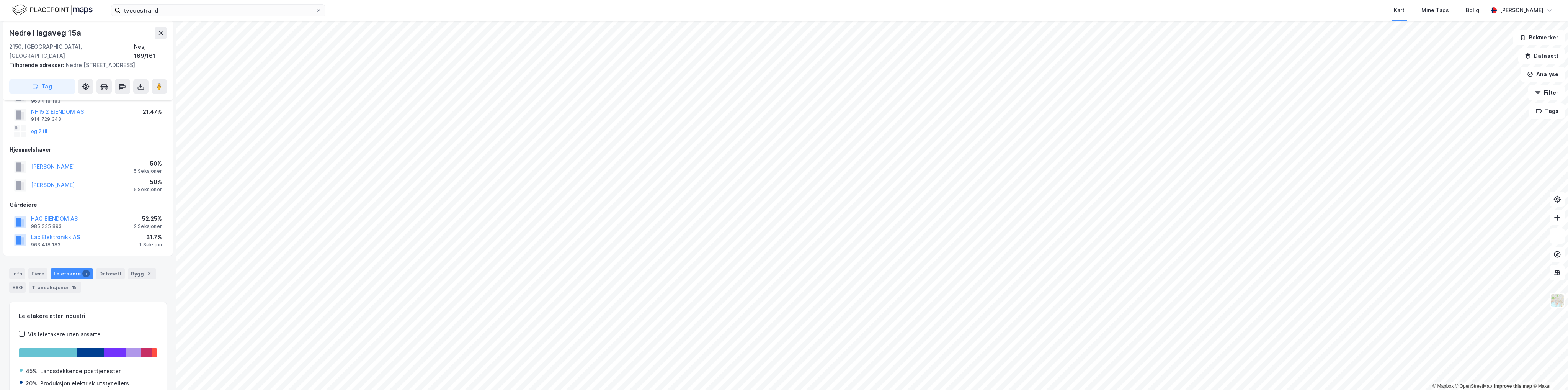
scroll to position [35, 0]
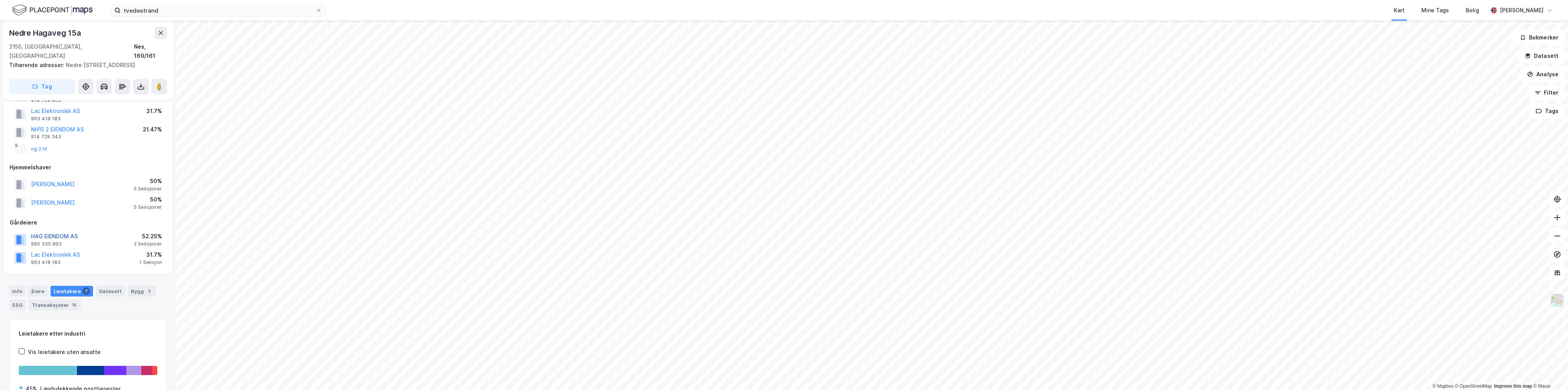
click at [0, 0] on button "HAG EIENDOM AS" at bounding box center [0, 0] width 0 height 0
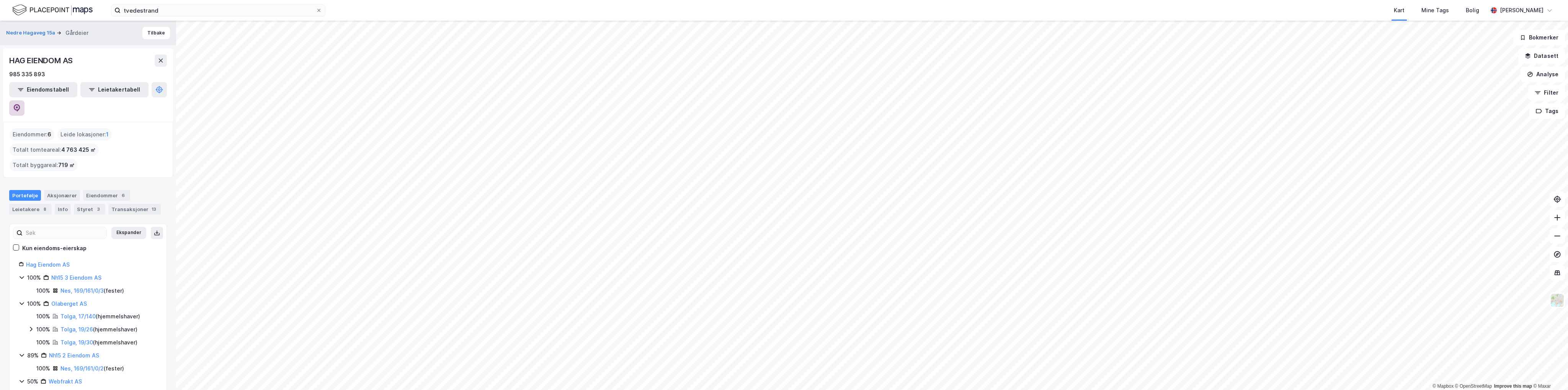
click at [21, 104] on icon at bounding box center [16, 108] width 8 height 8
click at [155, 32] on button "Tilbake" at bounding box center [156, 33] width 27 height 12
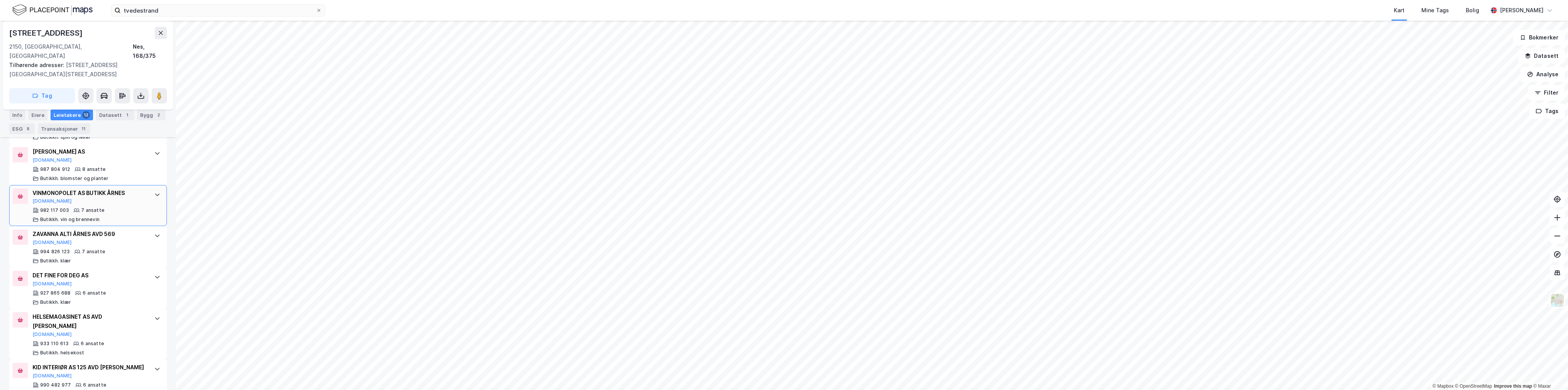
scroll to position [492, 0]
